Goal: Use online tool/utility: Utilize a website feature to perform a specific function

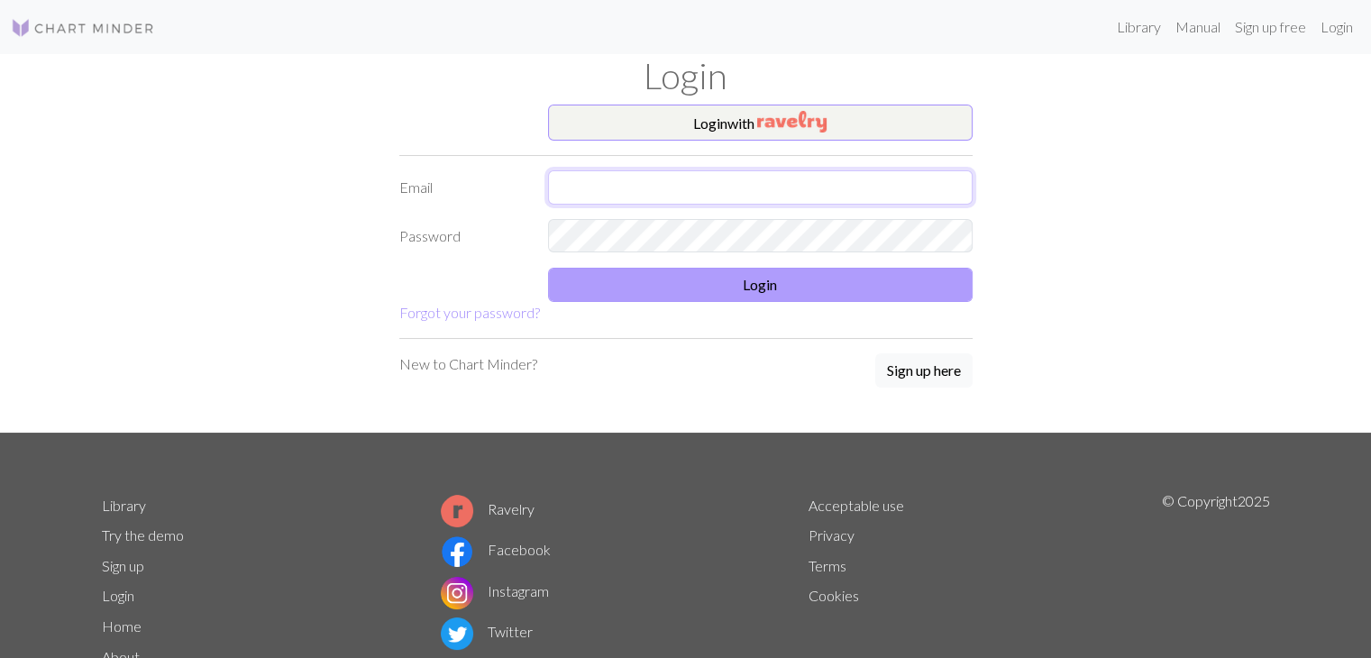
type input "[EMAIL_ADDRESS][DOMAIN_NAME]"
click at [812, 283] on button "Login" at bounding box center [760, 285] width 424 height 34
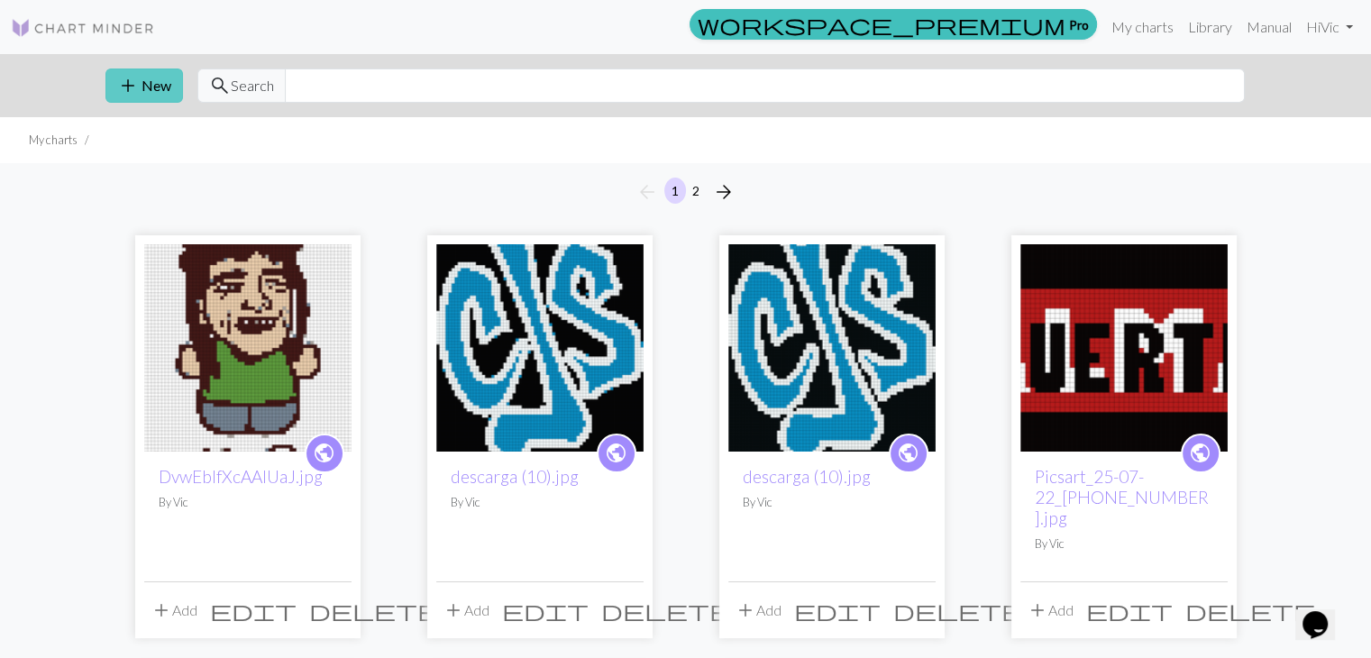
click at [130, 84] on span "add" at bounding box center [128, 85] width 22 height 25
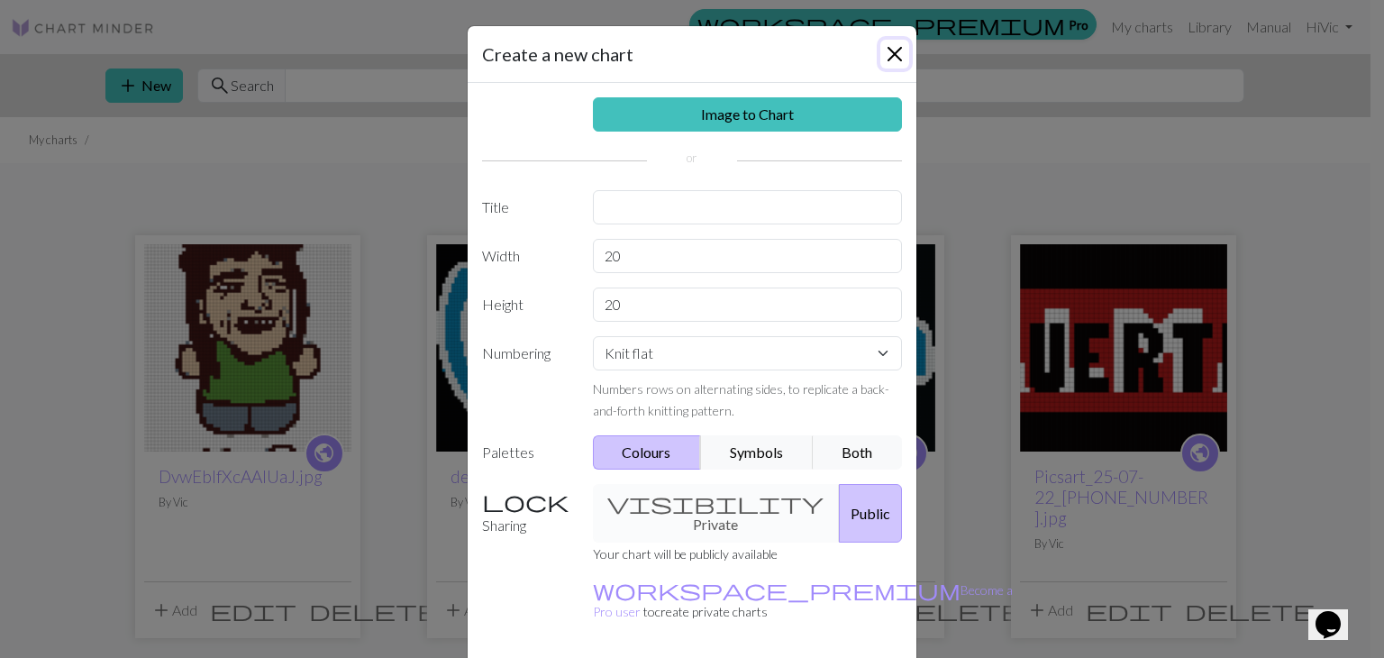
click at [888, 59] on button "Close" at bounding box center [895, 54] width 29 height 29
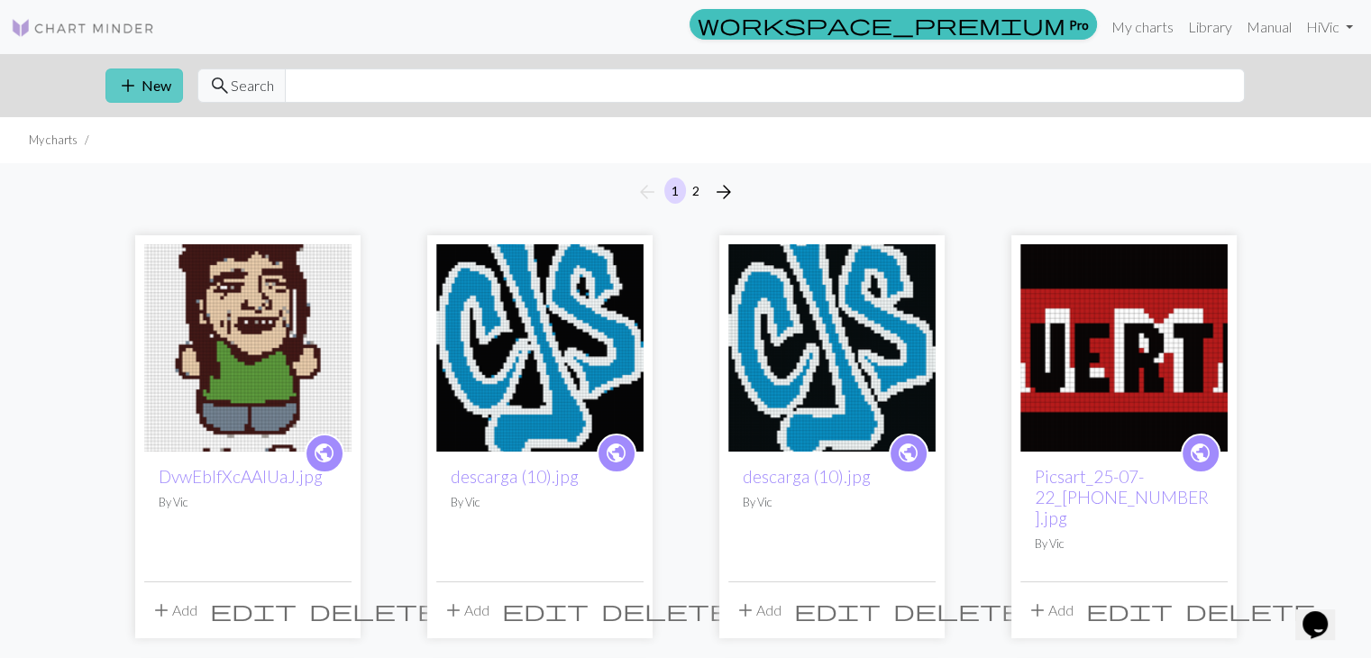
click at [160, 80] on button "add New" at bounding box center [144, 85] width 78 height 34
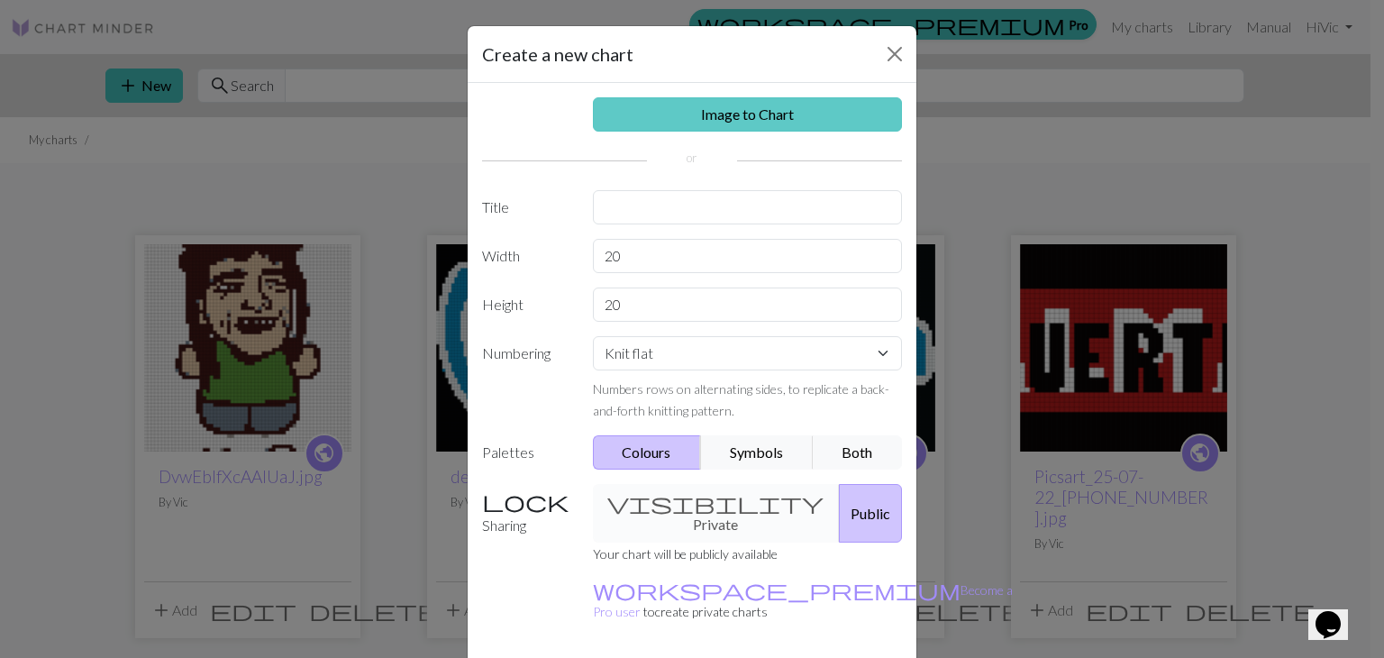
click at [668, 102] on link "Image to Chart" at bounding box center [748, 114] width 310 height 34
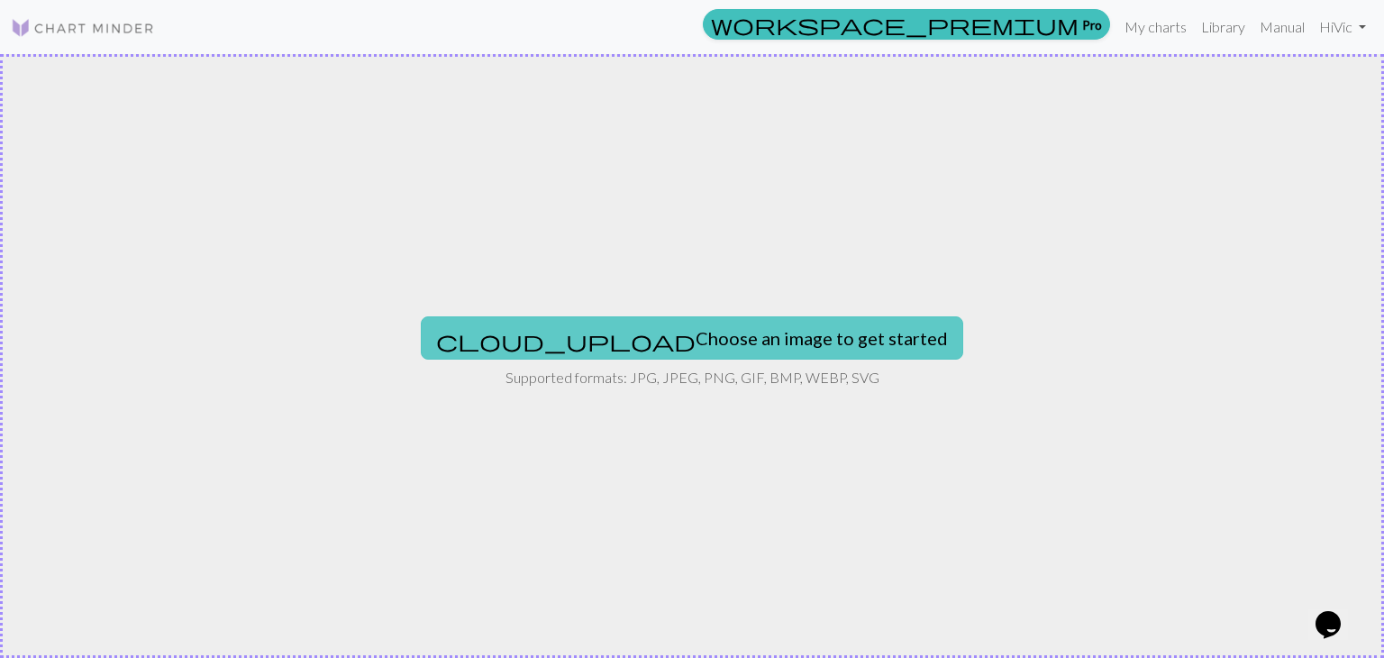
click at [629, 327] on button "cloud_upload Choose an image to get started" at bounding box center [692, 337] width 543 height 43
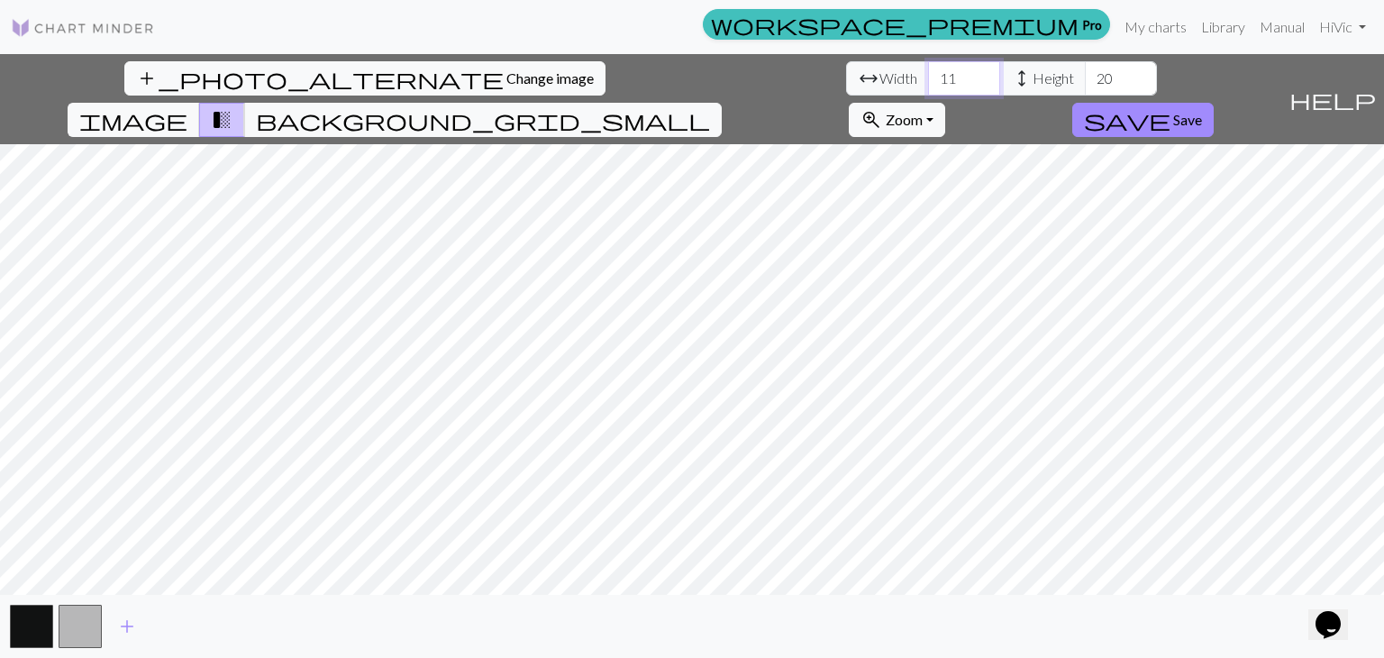
click at [928, 80] on input "11" at bounding box center [964, 78] width 72 height 34
click at [928, 79] on input "11" at bounding box center [964, 78] width 72 height 34
type input "1"
type input "60"
click at [1085, 81] on input "20" at bounding box center [1121, 78] width 72 height 34
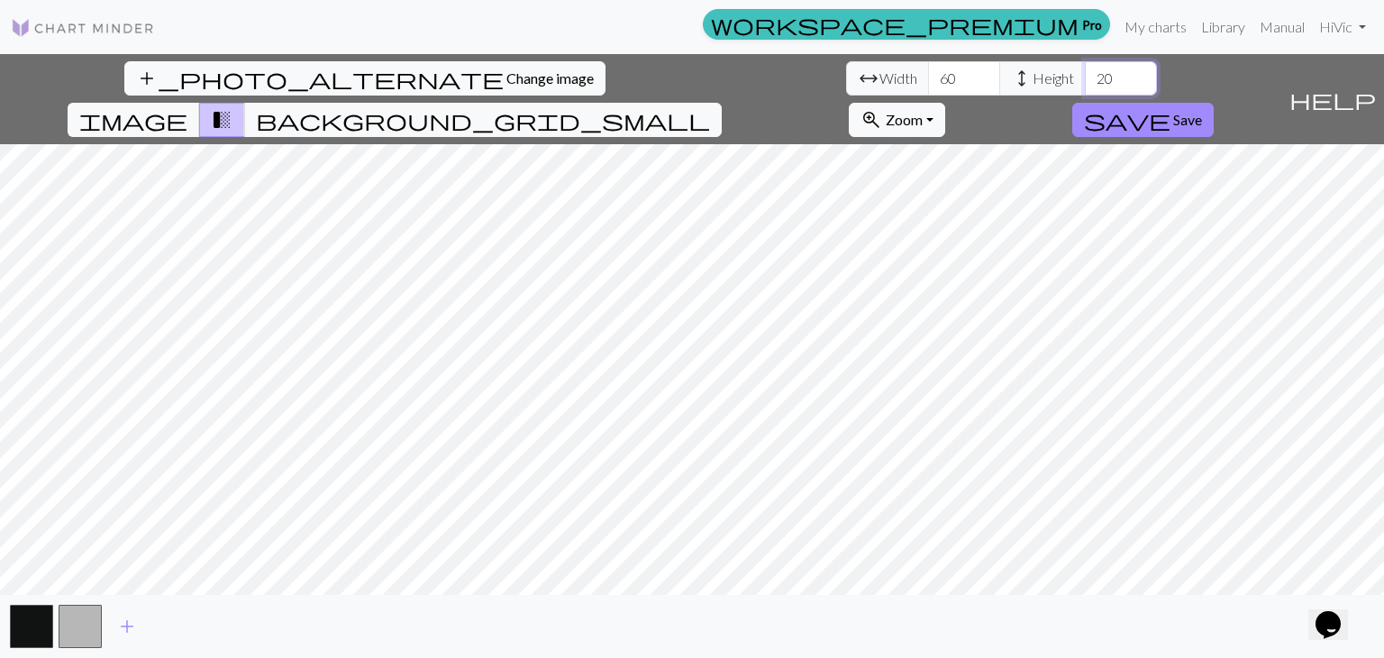
type input "2"
type input "120"
click at [506, 72] on span "Change image" at bounding box center [549, 77] width 87 height 17
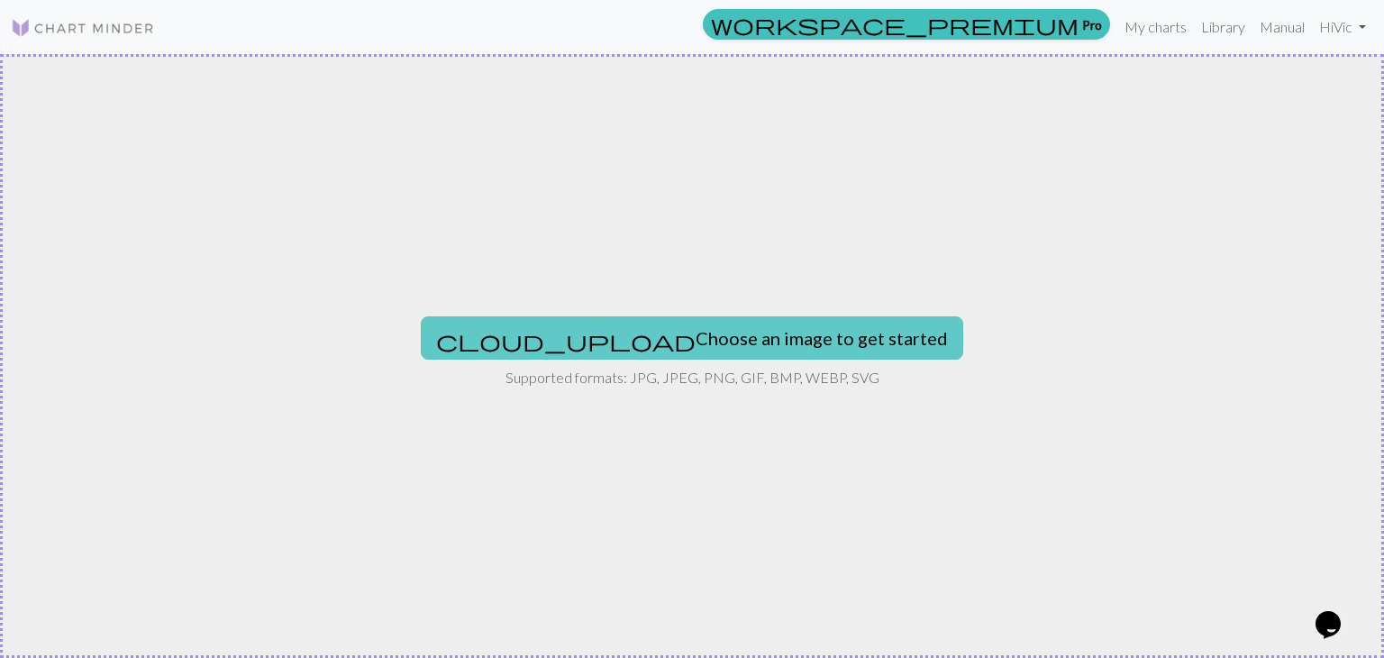
click at [711, 336] on button "cloud_upload Choose an image to get started" at bounding box center [692, 337] width 543 height 43
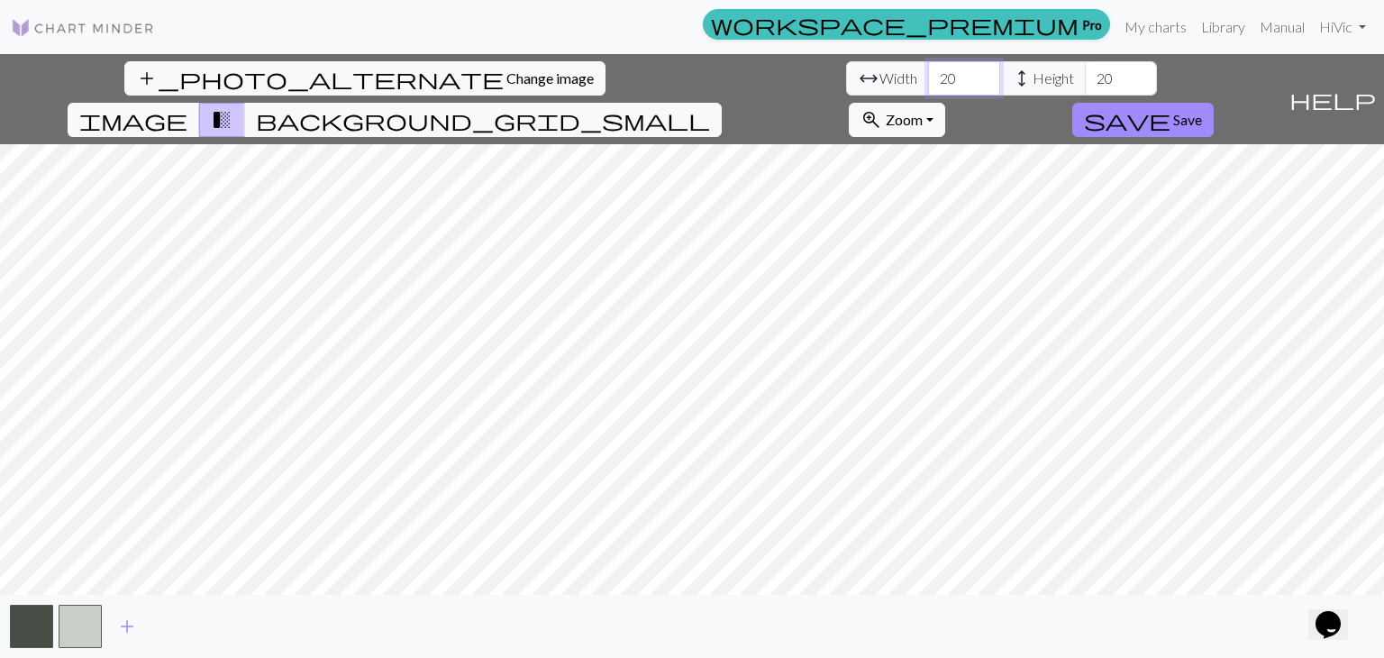
click at [928, 78] on input "20" at bounding box center [964, 78] width 72 height 34
type input "2"
type input "160"
click at [1085, 77] on input "20" at bounding box center [1121, 78] width 72 height 34
type input "2"
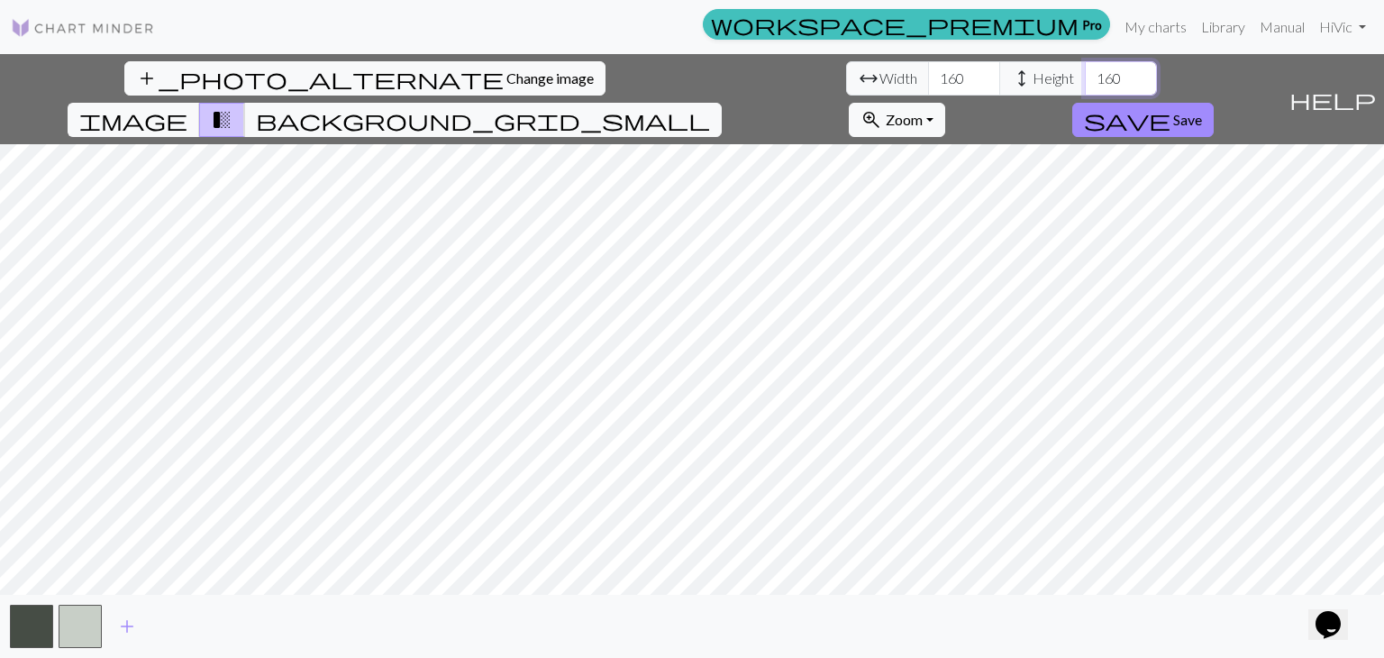
type input "160"
click at [506, 71] on span "Change image" at bounding box center [549, 77] width 87 height 17
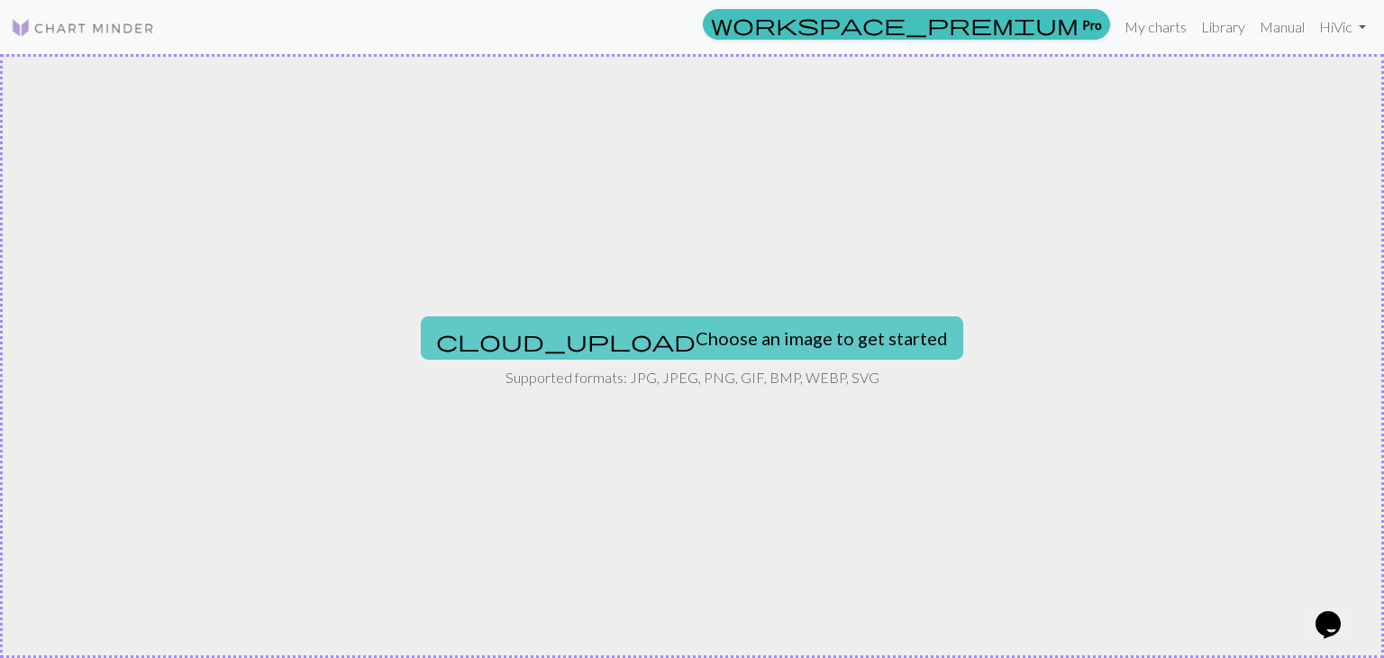
click at [771, 318] on button "cloud_upload Choose an image to get started" at bounding box center [692, 337] width 543 height 43
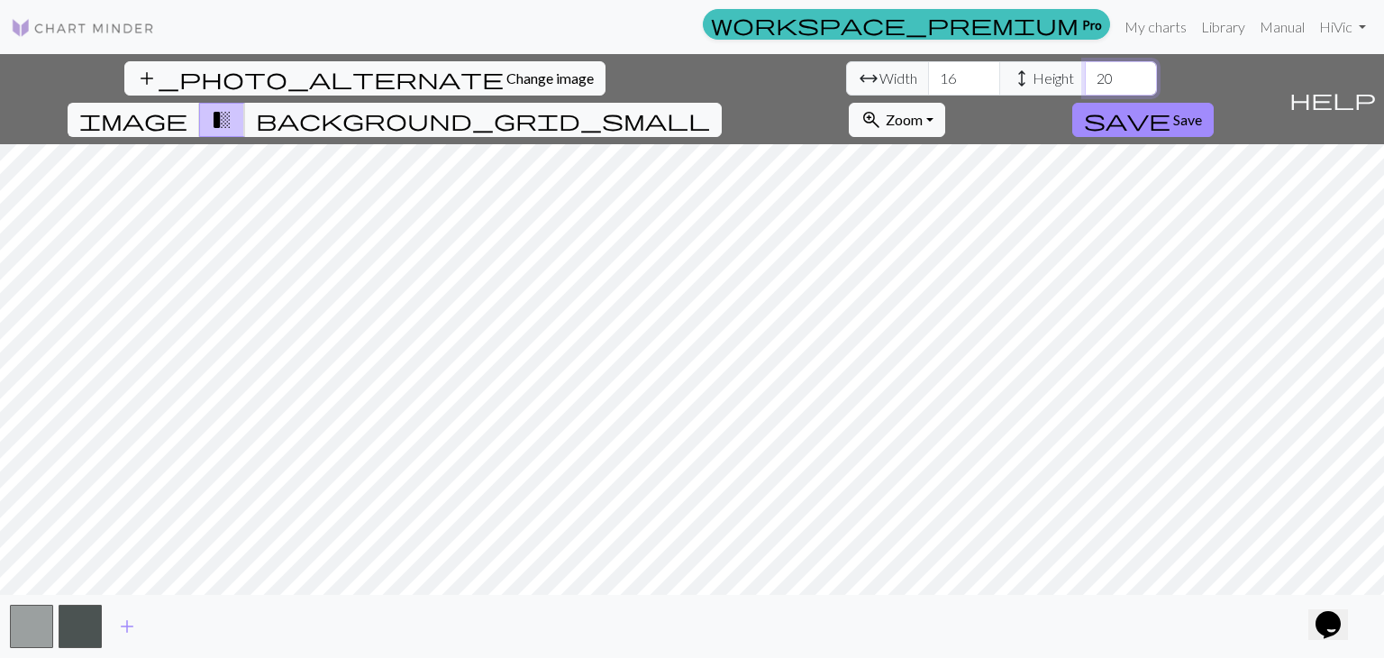
click at [1085, 68] on input "20" at bounding box center [1121, 78] width 72 height 34
type input "2"
type input "100"
click at [928, 68] on input "16" at bounding box center [964, 78] width 72 height 34
type input "1"
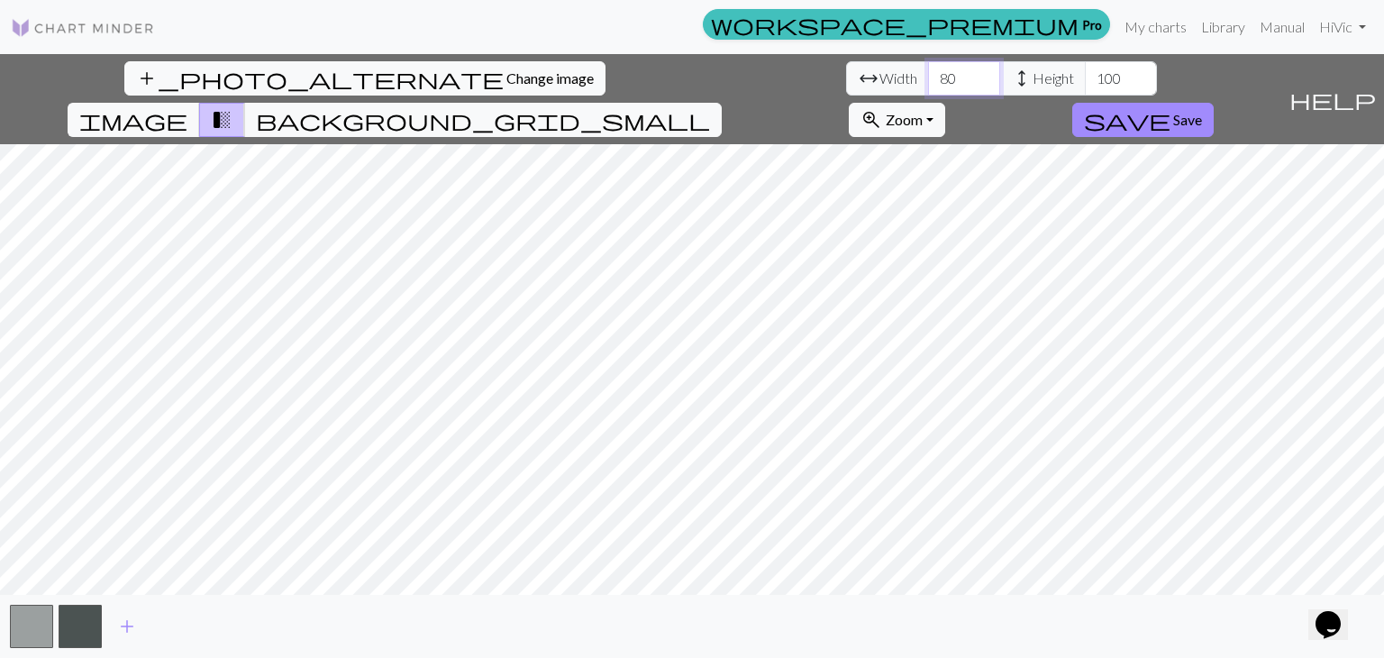
type input "8"
type input "120"
click at [1085, 75] on input "100" at bounding box center [1121, 78] width 72 height 34
click at [1085, 77] on input "100" at bounding box center [1121, 78] width 72 height 34
click at [1085, 77] on input "150" at bounding box center [1121, 78] width 72 height 34
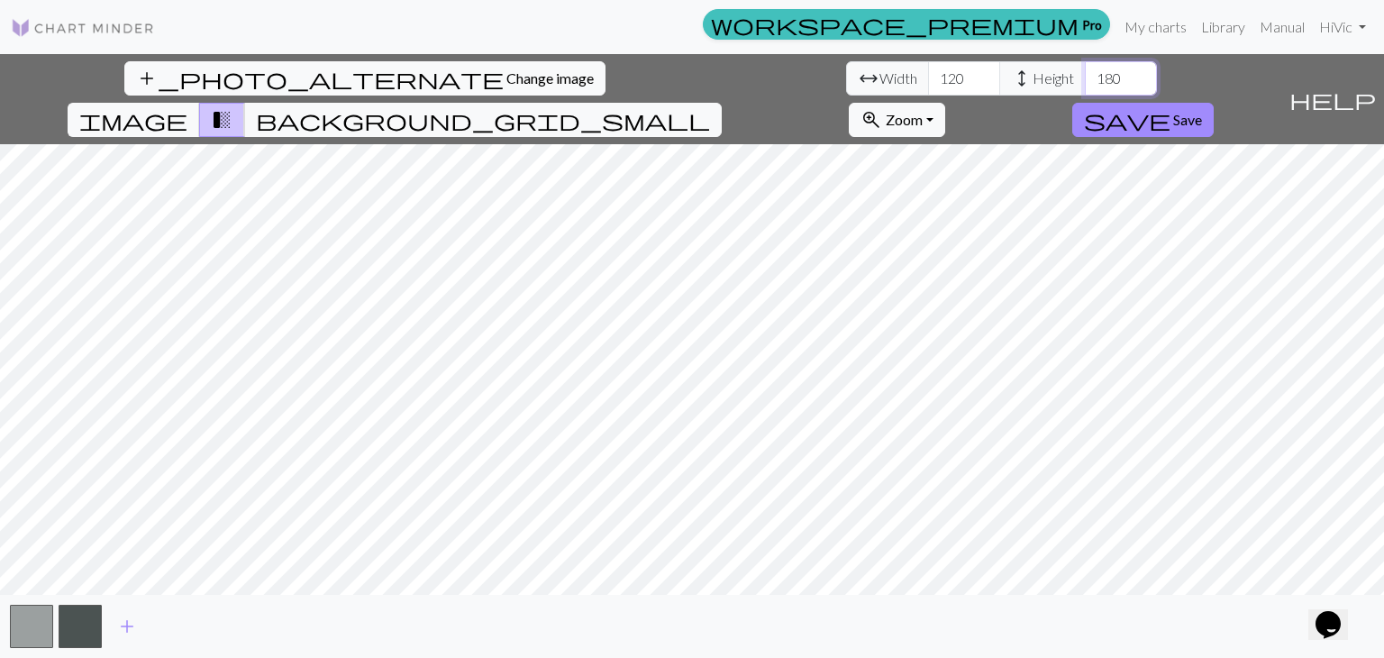
type input "180"
click at [928, 62] on input "120" at bounding box center [964, 78] width 72 height 34
type input "144"
click at [79, 629] on button "button" at bounding box center [80, 626] width 43 height 43
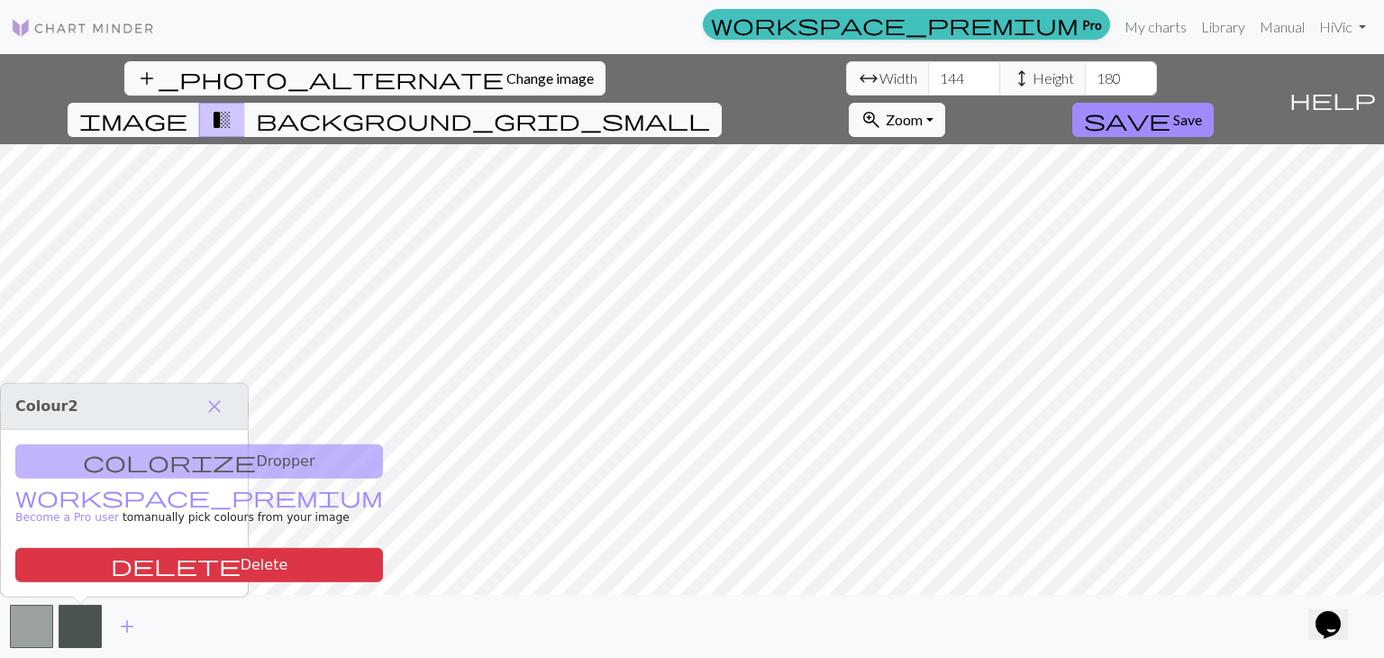
click at [145, 452] on div "colorize Dropper workspace_premium Become a Pro user to manually pick colours f…" at bounding box center [124, 513] width 247 height 167
click at [142, 465] on div "colorize Dropper workspace_premium Become a Pro user to manually pick colours f…" at bounding box center [124, 513] width 247 height 167
click at [220, 401] on span "close" at bounding box center [215, 406] width 22 height 25
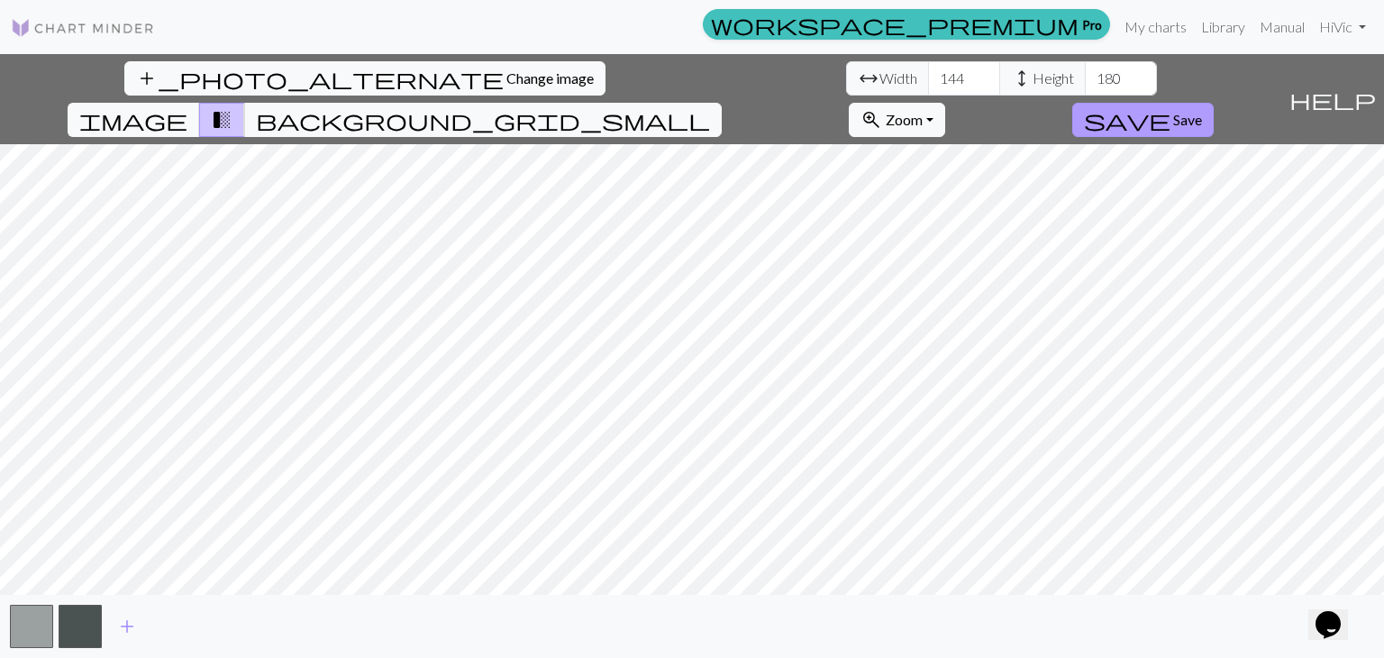
click at [1202, 111] on span "Save" at bounding box center [1187, 119] width 29 height 17
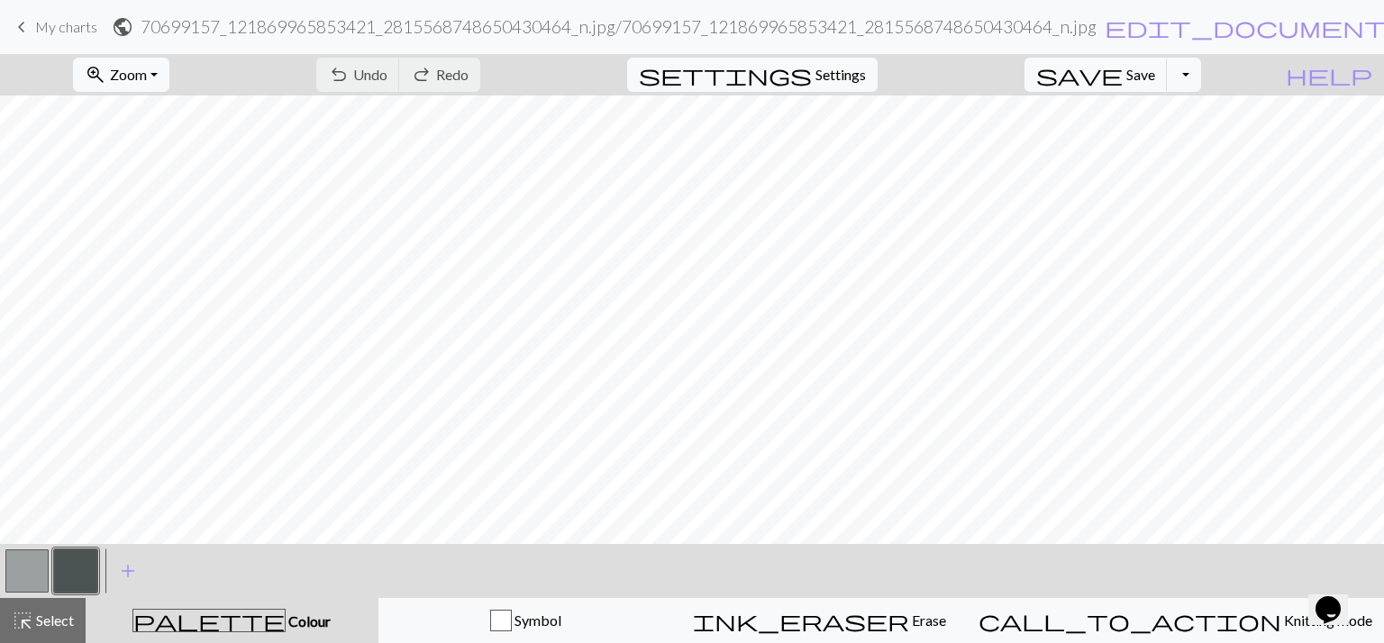
click at [85, 569] on button "button" at bounding box center [75, 571] width 43 height 43
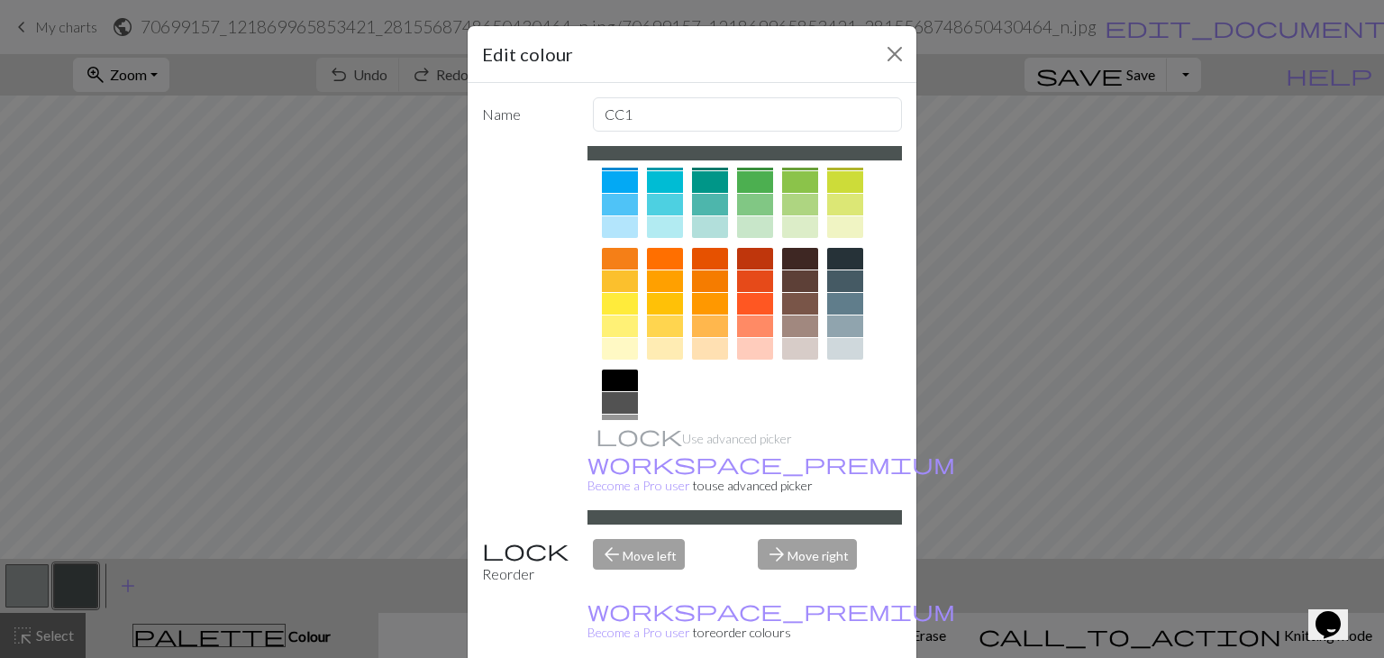
scroll to position [260, 0]
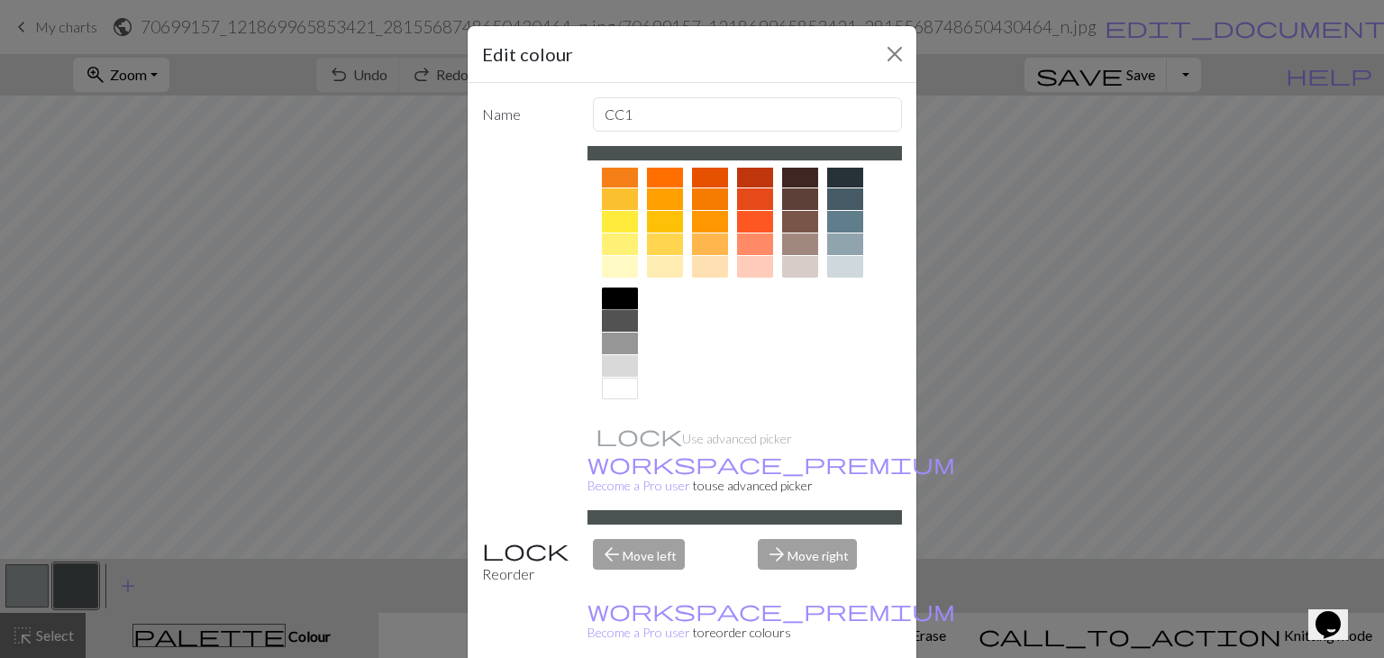
click at [621, 292] on div at bounding box center [620, 298] width 36 height 22
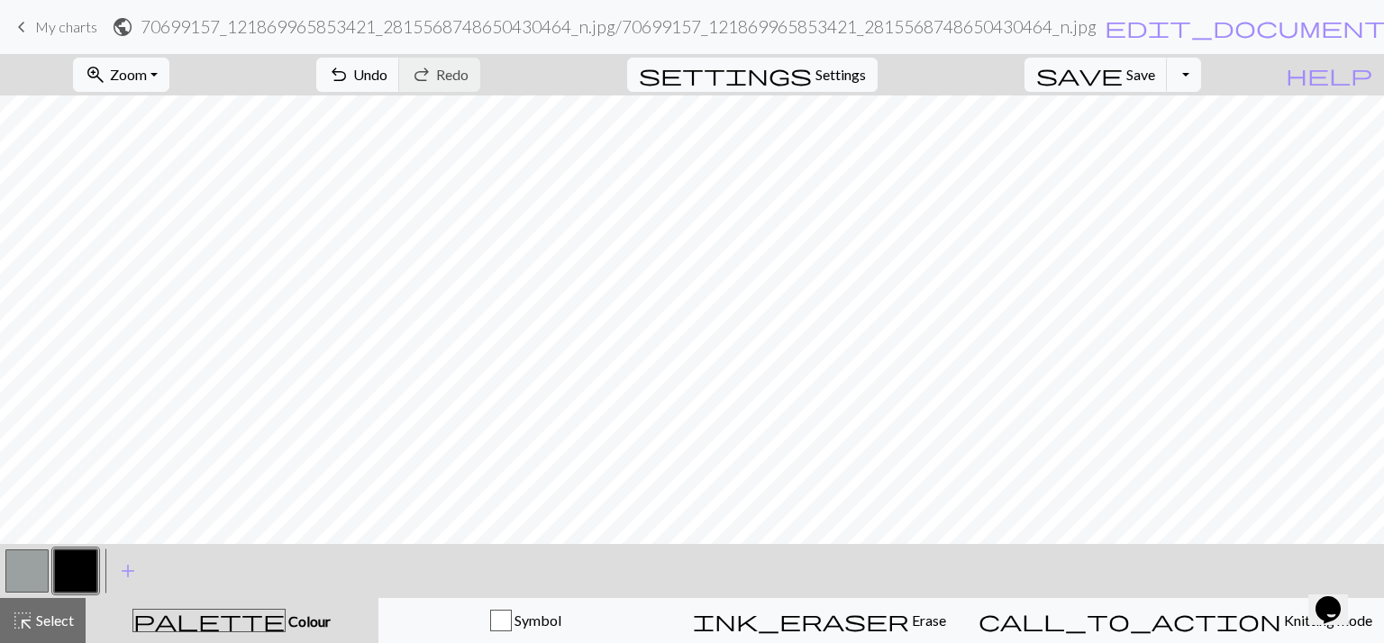
click at [31, 551] on button "button" at bounding box center [26, 571] width 43 height 43
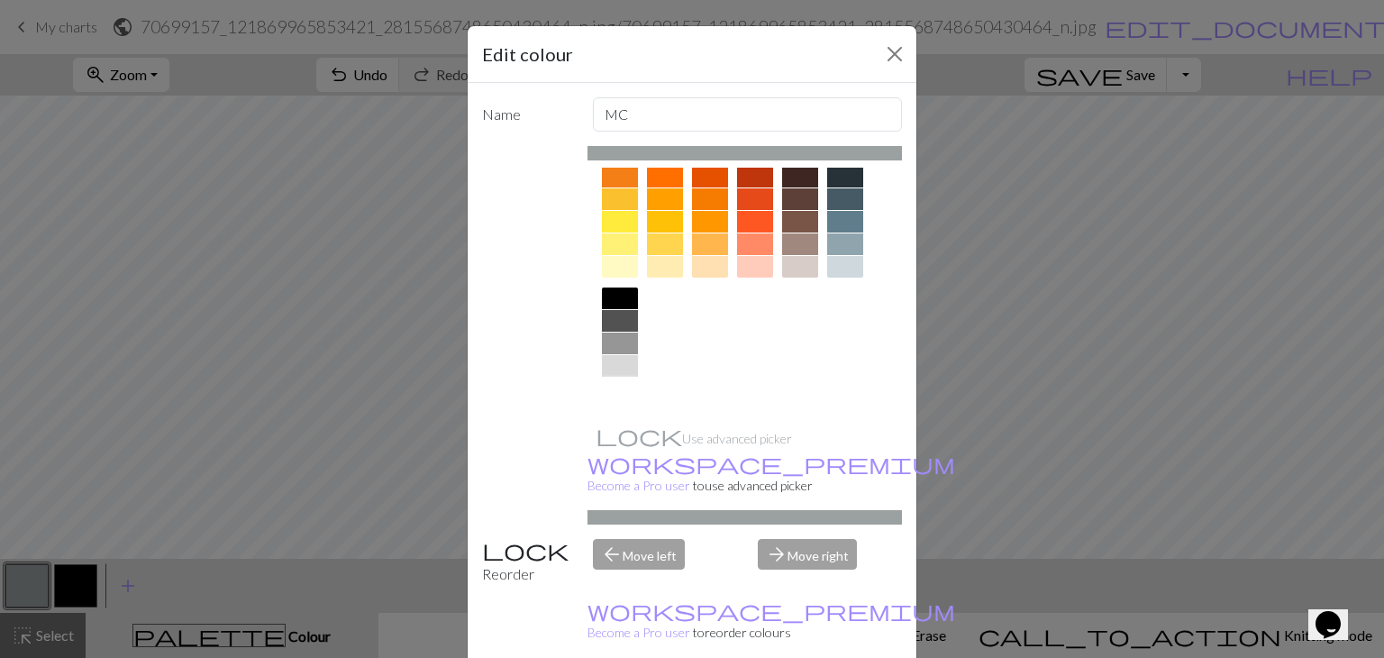
click at [616, 387] on div at bounding box center [620, 389] width 36 height 22
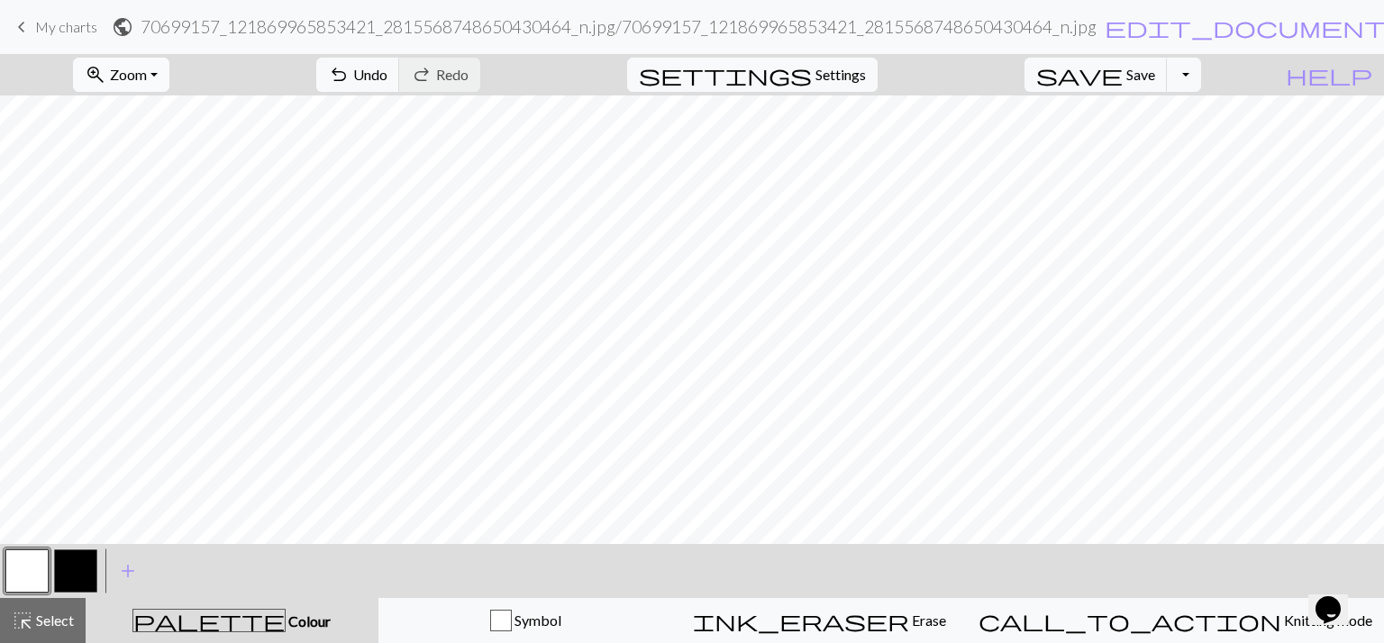
click at [147, 75] on span "Zoom" at bounding box center [128, 74] width 37 height 17
click at [147, 118] on button "Fit all" at bounding box center [146, 114] width 142 height 29
click at [147, 66] on span "Zoom" at bounding box center [128, 74] width 37 height 17
click at [132, 215] on button "50%" at bounding box center [146, 216] width 142 height 29
click at [147, 68] on span "Zoom" at bounding box center [128, 74] width 37 height 17
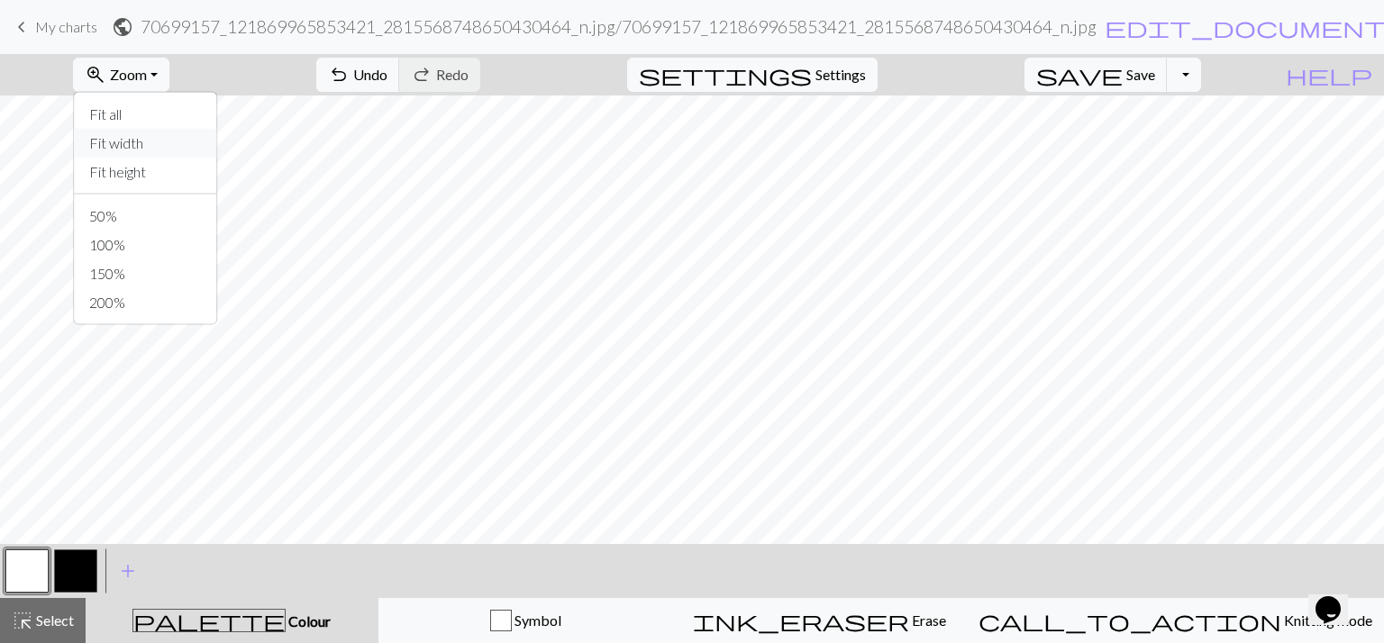
click at [138, 140] on button "Fit width" at bounding box center [146, 143] width 142 height 29
click at [155, 65] on button "zoom_in Zoom Zoom" at bounding box center [121, 75] width 96 height 34
click at [137, 181] on button "Fit height" at bounding box center [146, 172] width 142 height 29
click at [106, 83] on span "zoom_in" at bounding box center [96, 74] width 22 height 25
click at [141, 103] on button "Fit all" at bounding box center [146, 114] width 142 height 29
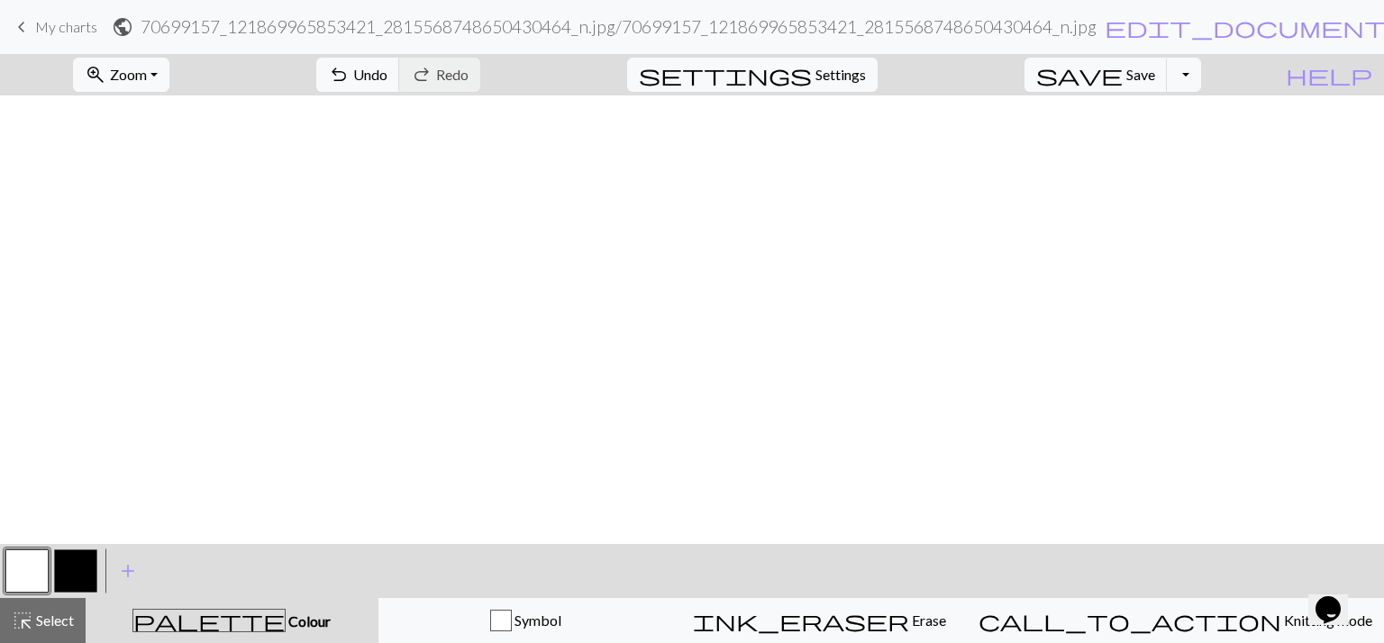
scroll to position [0, 0]
click at [812, 73] on span "settings" at bounding box center [725, 74] width 173 height 25
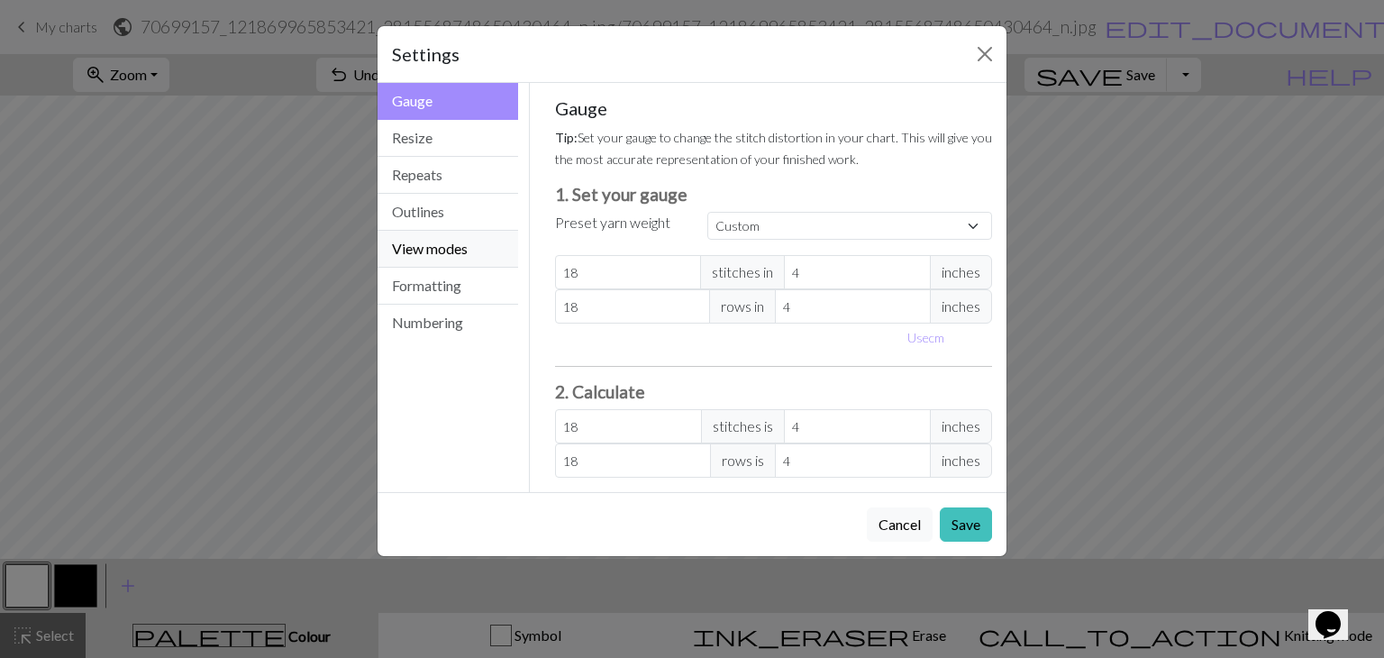
click at [429, 251] on button "View modes" at bounding box center [448, 249] width 141 height 37
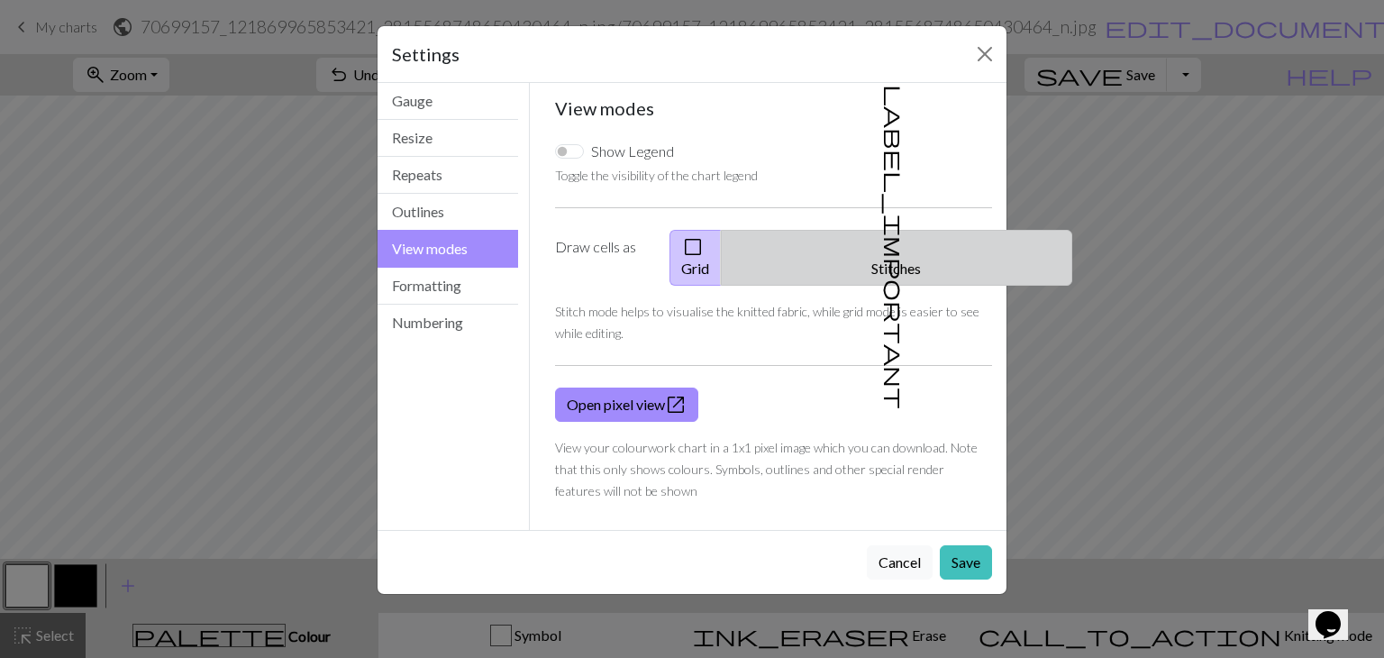
click at [901, 250] on button "label_important Stitches" at bounding box center [896, 258] width 351 height 56
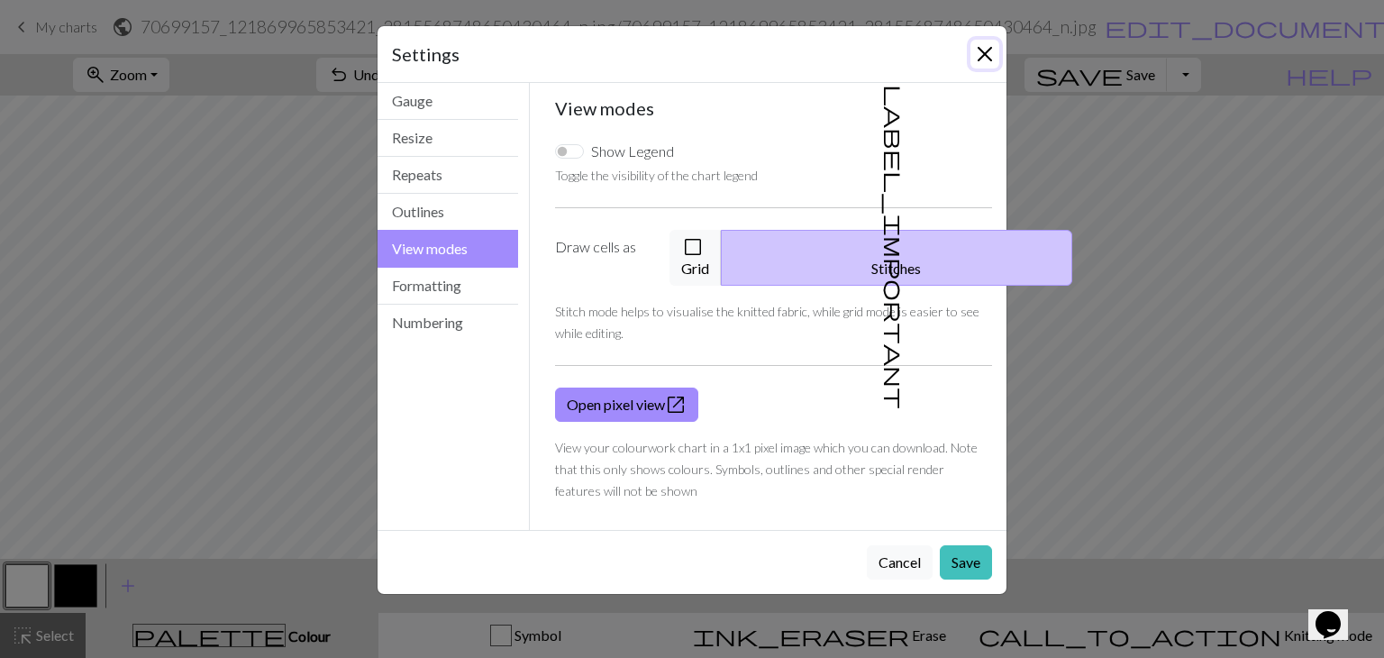
click at [981, 48] on button "Close" at bounding box center [985, 54] width 29 height 29
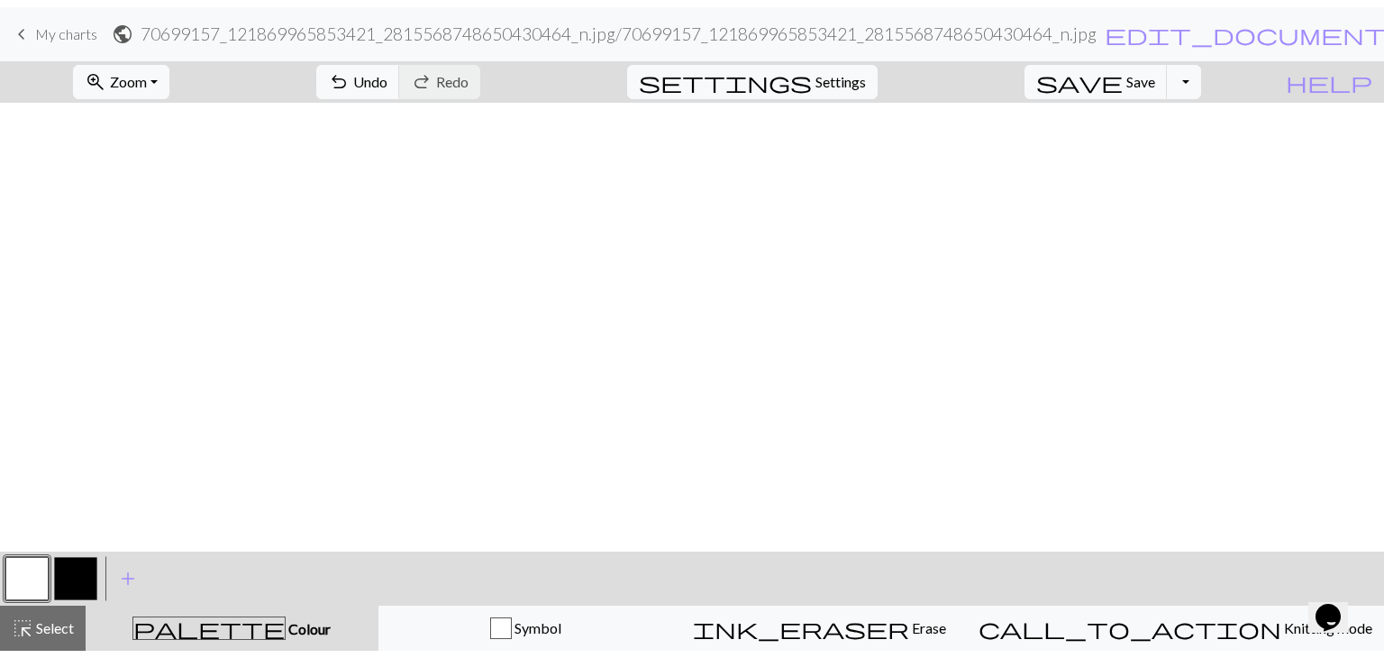
scroll to position [1249, 0]
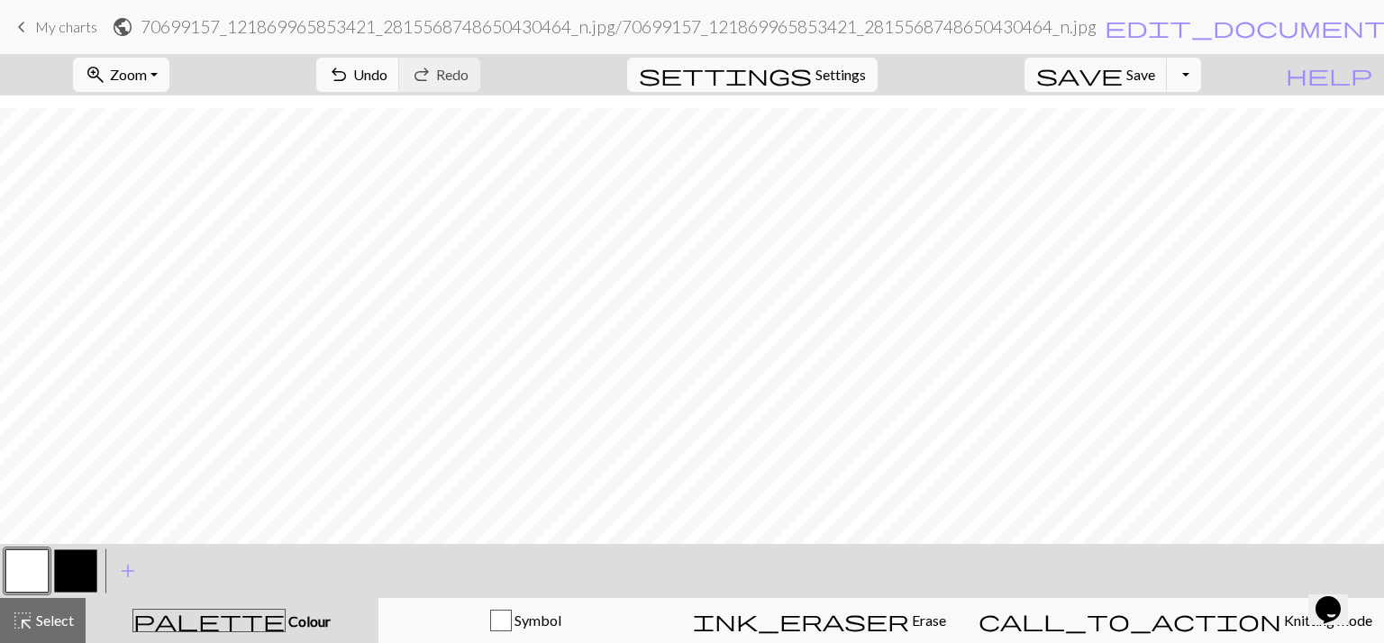
click at [1201, 64] on button "Toggle Dropdown" at bounding box center [1184, 75] width 34 height 34
click at [1032, 90] on div "zoom_in Zoom Zoom Fit all Fit width Fit height 50% 100% 150% 200% undo Undo Und…" at bounding box center [637, 74] width 1274 height 41
click at [10, 23] on div "keyboard_arrow_left My charts public 70699157_121869965853421_28155687486504304…" at bounding box center [692, 27] width 1384 height 36
click at [31, 20] on span "keyboard_arrow_left" at bounding box center [22, 26] width 22 height 25
click at [1154, 74] on button "save Save Save" at bounding box center [1096, 75] width 143 height 34
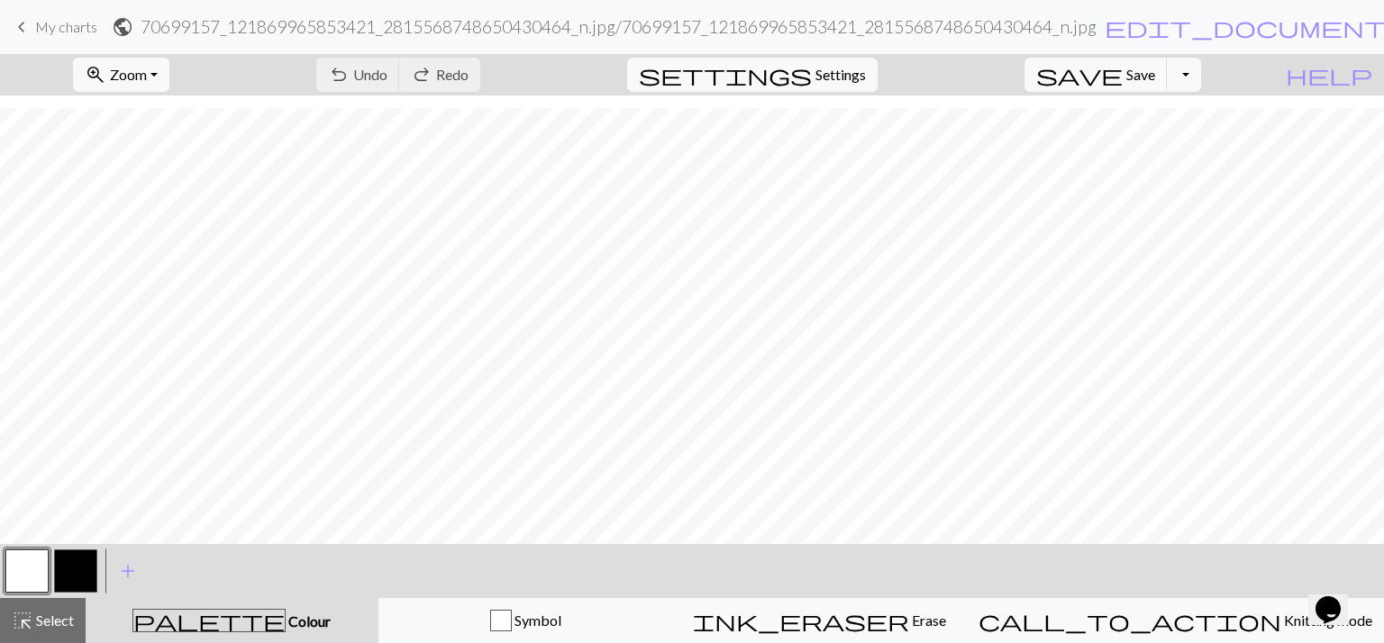
click at [17, 23] on span "keyboard_arrow_left" at bounding box center [22, 26] width 22 height 25
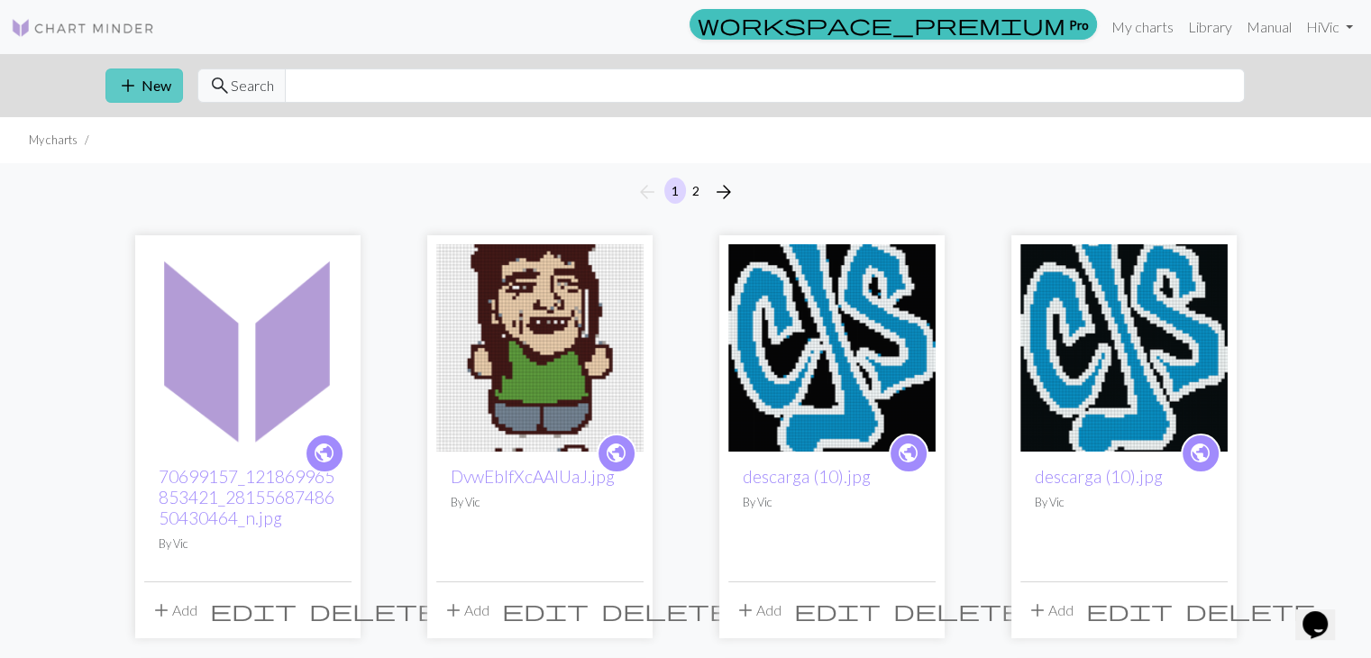
click at [130, 83] on span "add" at bounding box center [128, 85] width 22 height 25
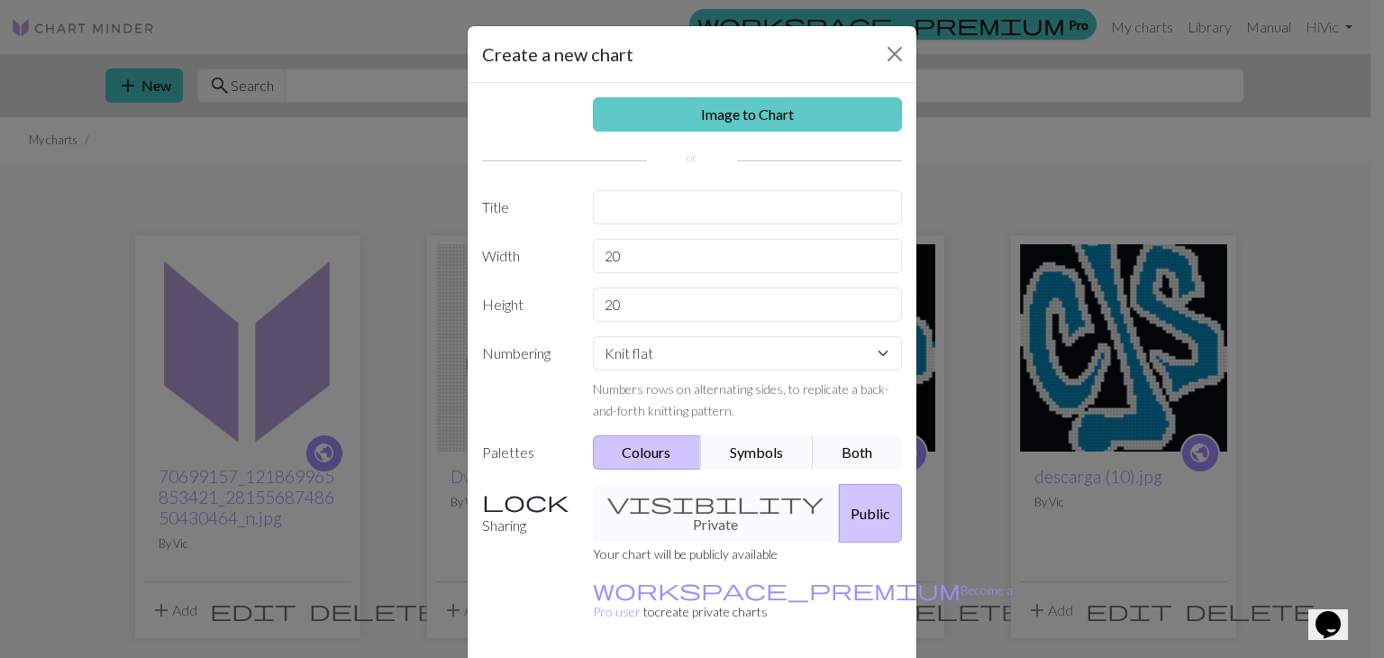
click at [671, 109] on link "Image to Chart" at bounding box center [748, 114] width 310 height 34
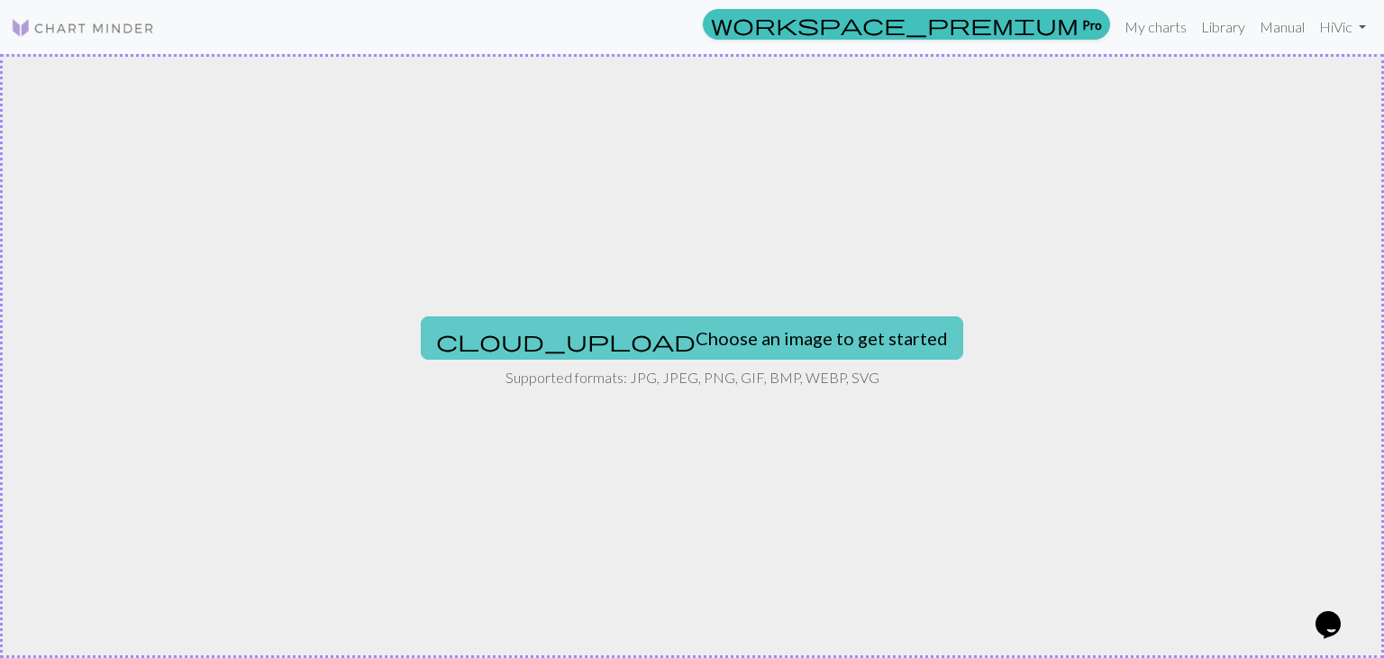
click at [689, 333] on button "cloud_upload Choose an image to get started" at bounding box center [692, 337] width 543 height 43
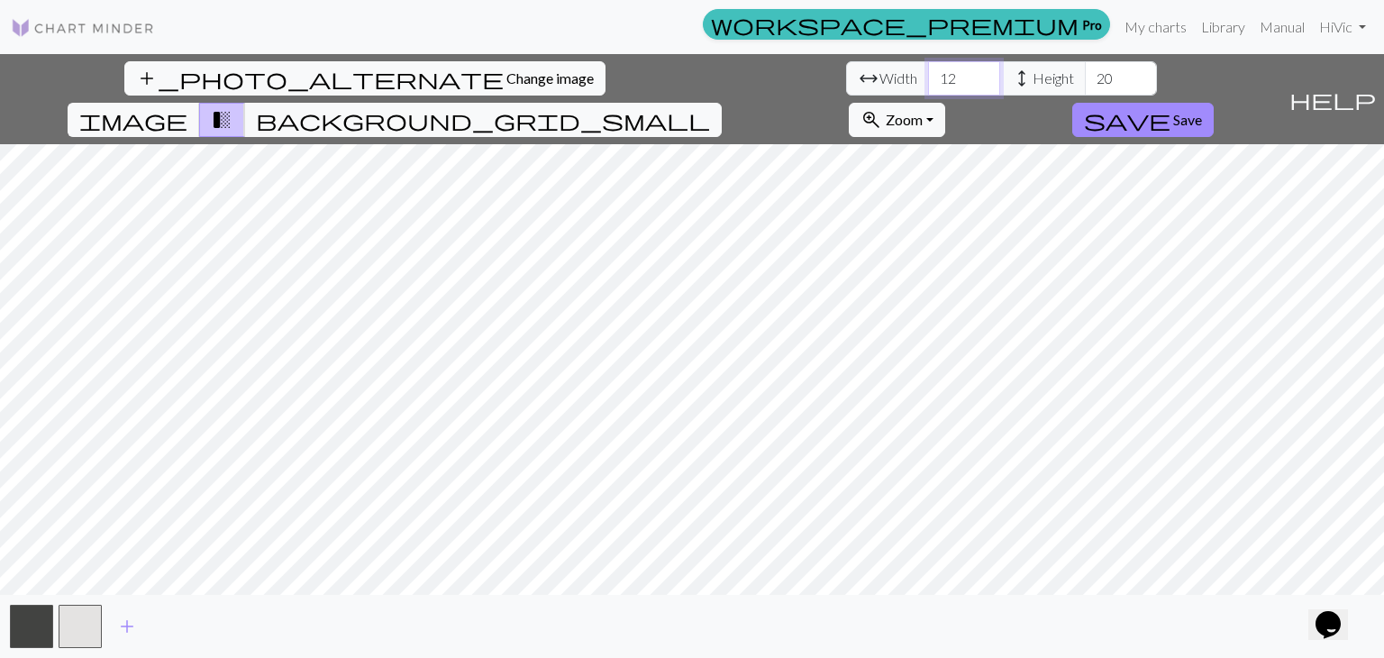
click at [928, 77] on input "12" at bounding box center [964, 78] width 72 height 34
type input "100"
click at [1085, 72] on input "20" at bounding box center [1121, 78] width 72 height 34
type input "2"
type input "1"
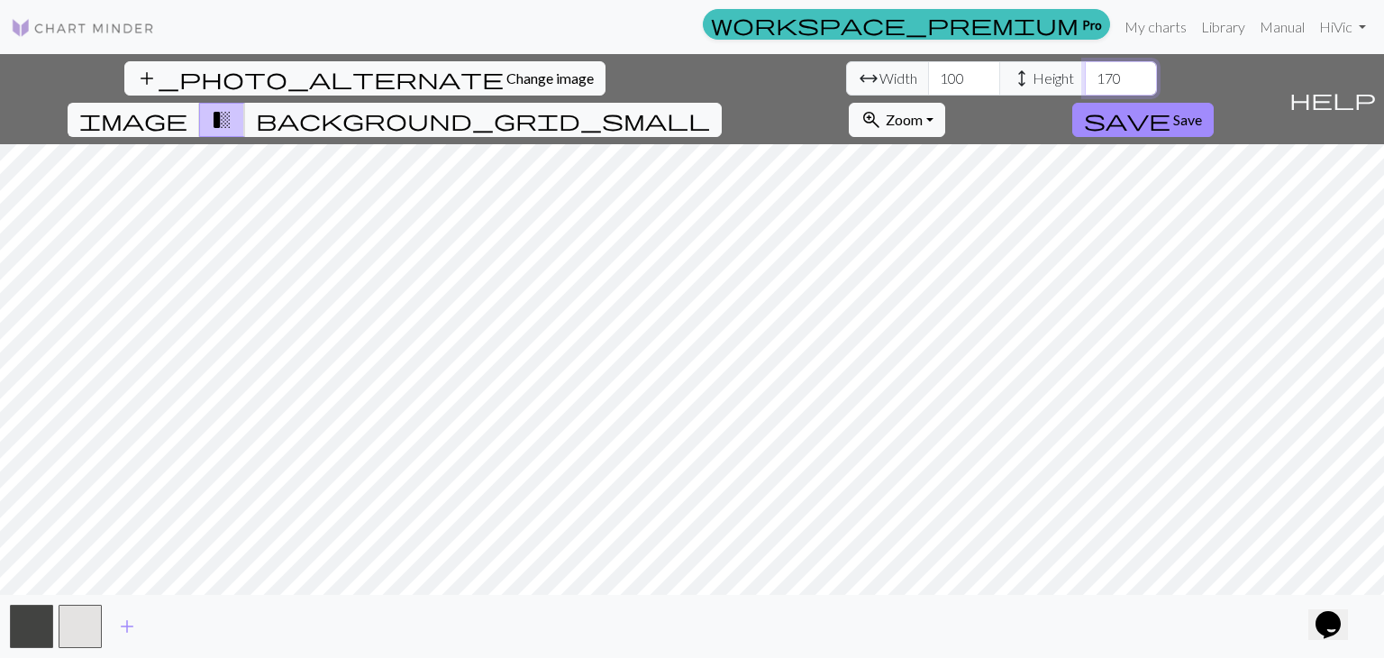
type input "170"
click at [928, 68] on input "101" at bounding box center [964, 78] width 72 height 34
click at [928, 68] on input "102" at bounding box center [964, 78] width 72 height 34
click at [928, 68] on input "103" at bounding box center [964, 78] width 72 height 34
click at [928, 68] on input "104" at bounding box center [964, 78] width 72 height 34
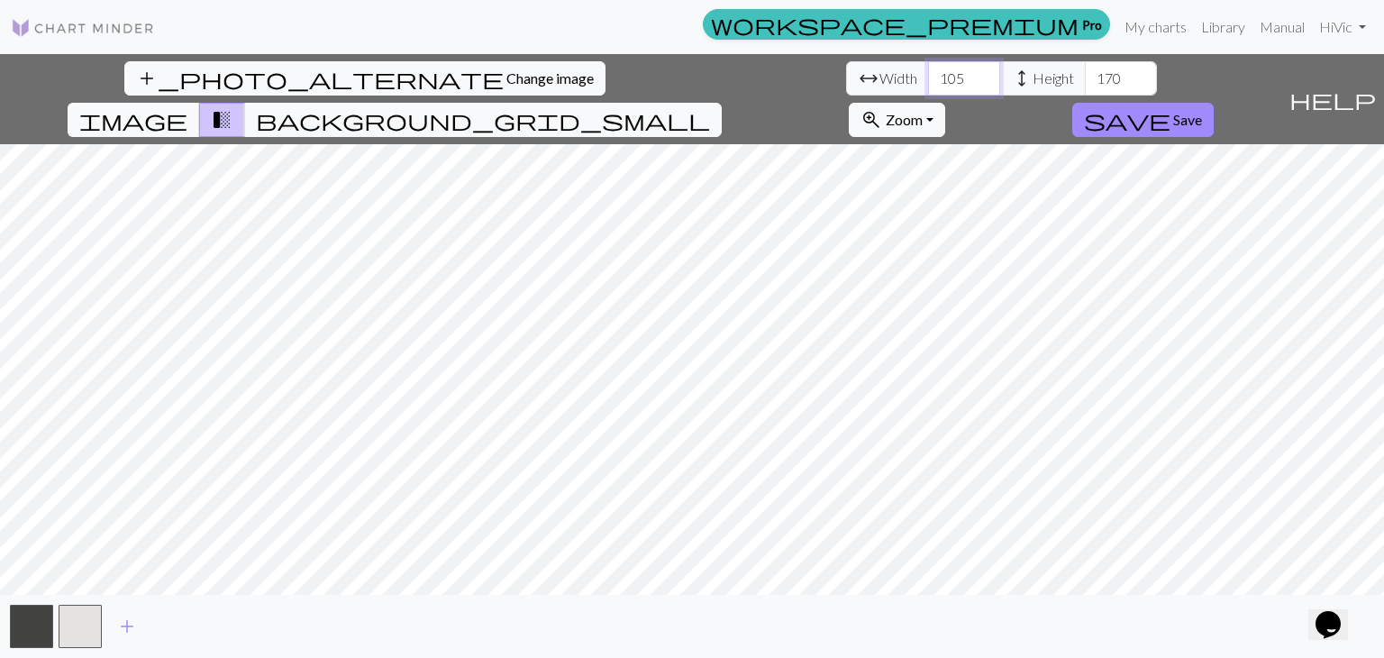
click at [928, 68] on input "105" at bounding box center [964, 78] width 72 height 34
type input "106"
click at [928, 68] on input "106" at bounding box center [964, 78] width 72 height 34
click at [1171, 107] on span "save" at bounding box center [1127, 119] width 87 height 25
